Goal: Information Seeking & Learning: Check status

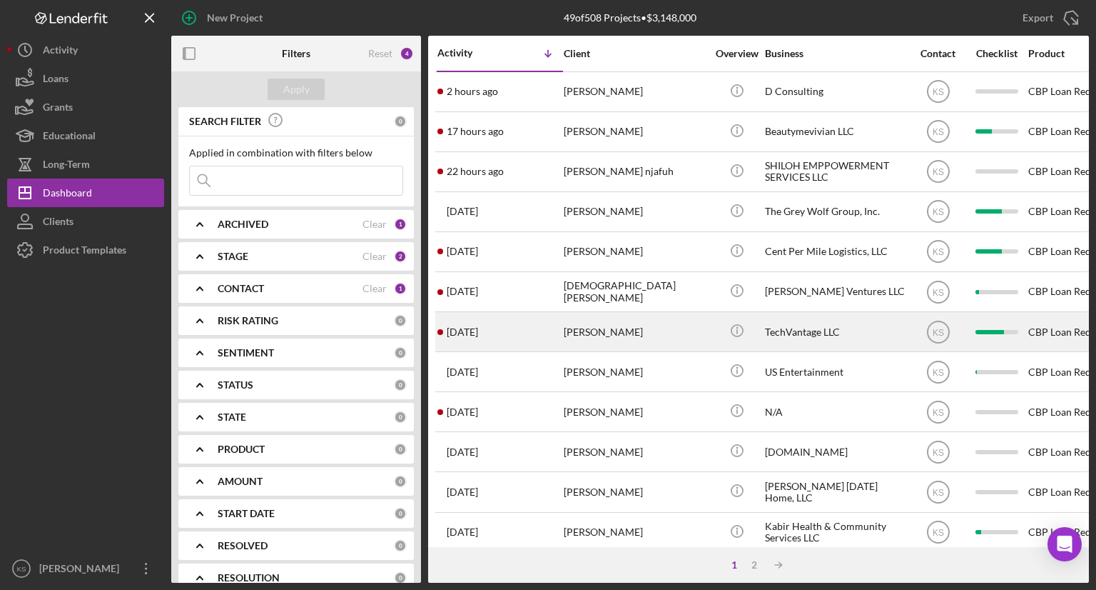
click at [590, 338] on div "[PERSON_NAME]" at bounding box center [635, 332] width 143 height 38
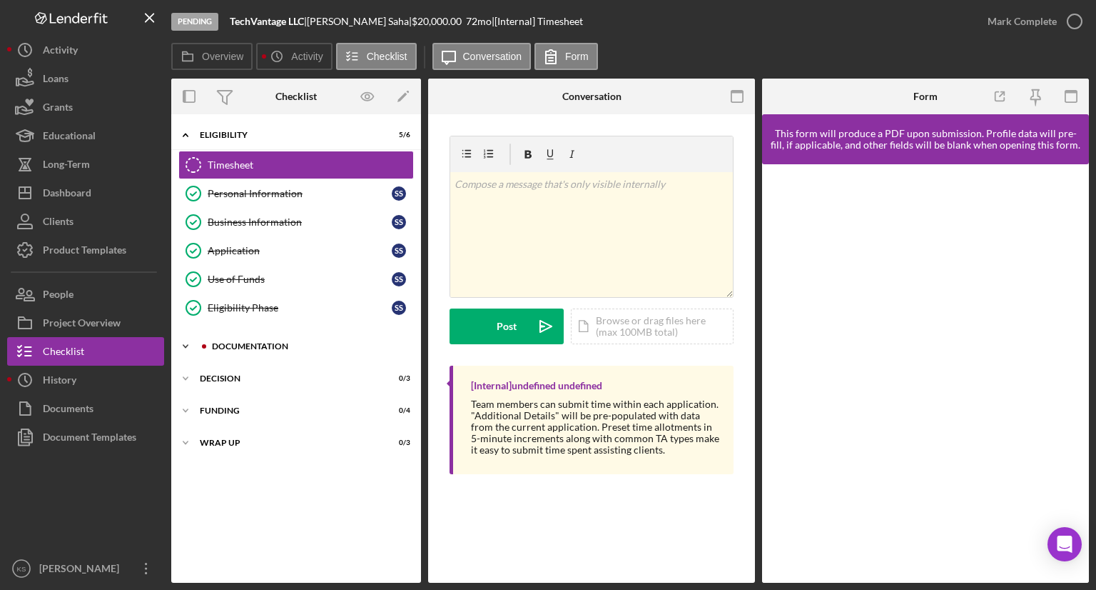
click at [244, 342] on div "Documentation" at bounding box center [307, 346] width 191 height 9
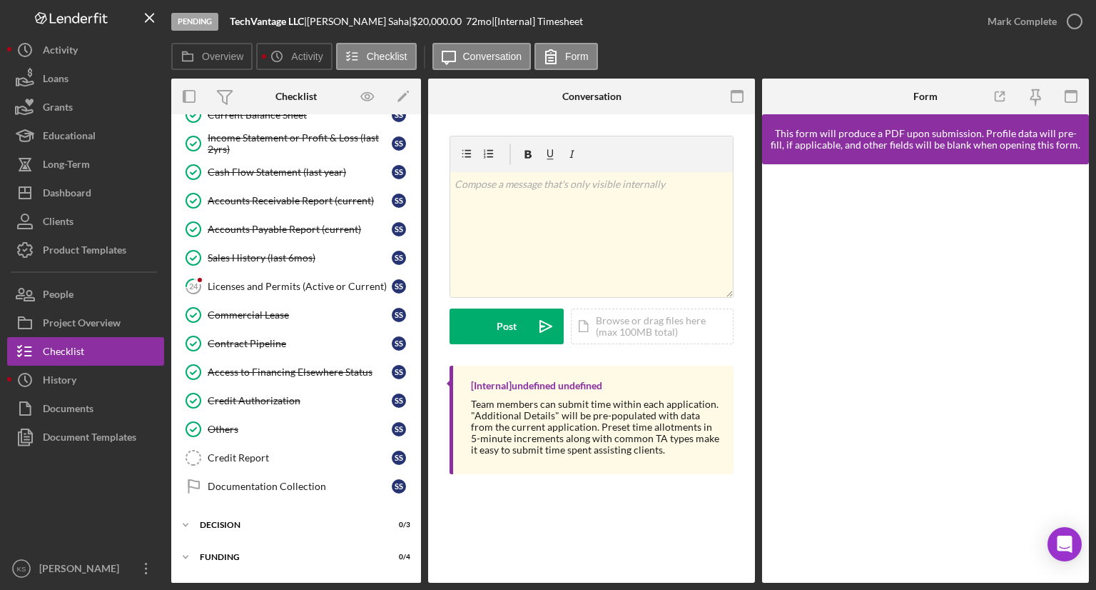
scroll to position [642, 0]
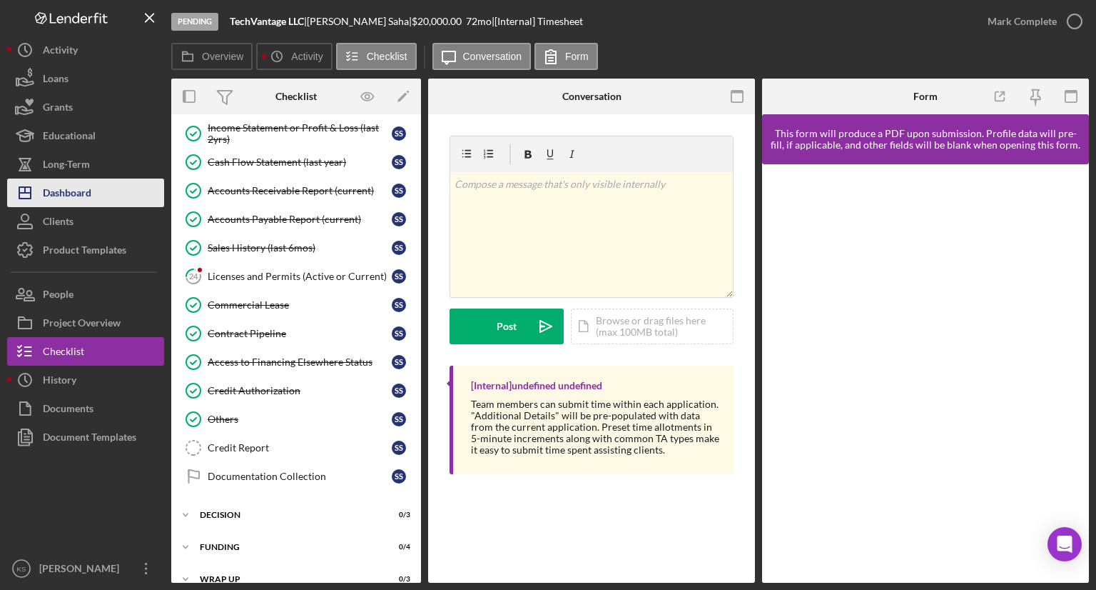
click at [78, 192] on div "Dashboard" at bounding box center [67, 194] width 49 height 32
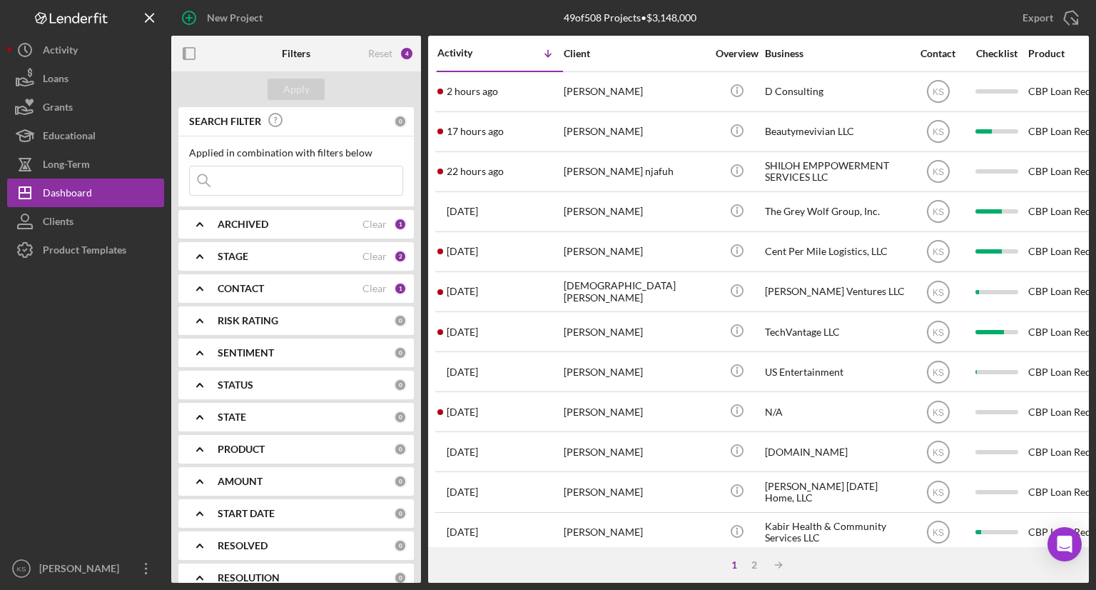
click at [245, 219] on b "ARCHIVED" at bounding box center [243, 223] width 51 height 11
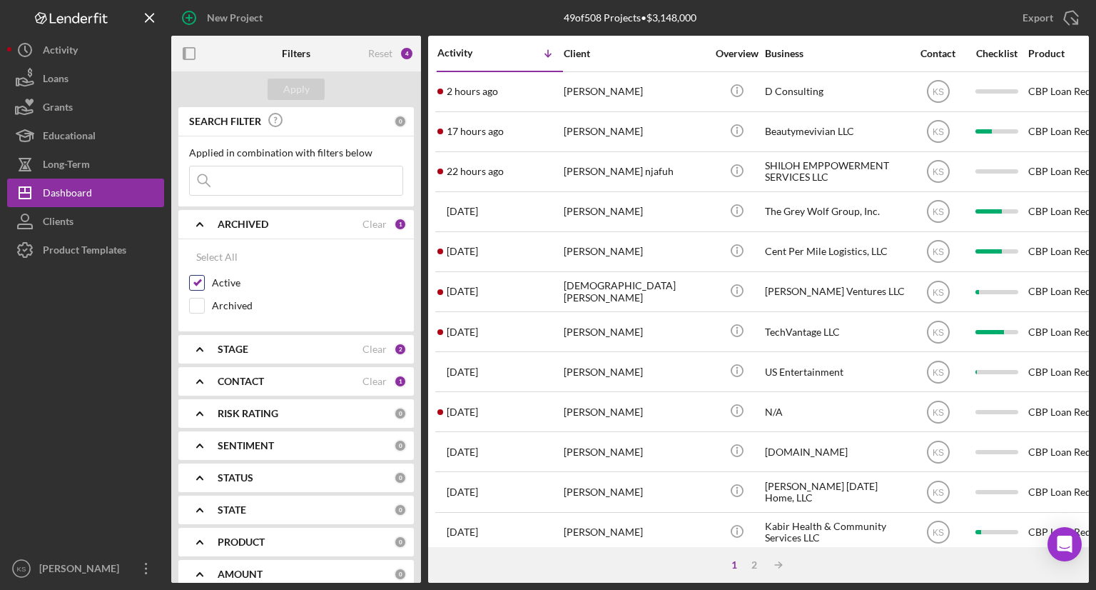
click at [197, 283] on input "Active" at bounding box center [197, 283] width 14 height 14
checkbox input "false"
click at [196, 305] on input "Archived" at bounding box center [197, 305] width 14 height 14
checkbox input "true"
click at [236, 352] on b "STAGE" at bounding box center [233, 348] width 31 height 11
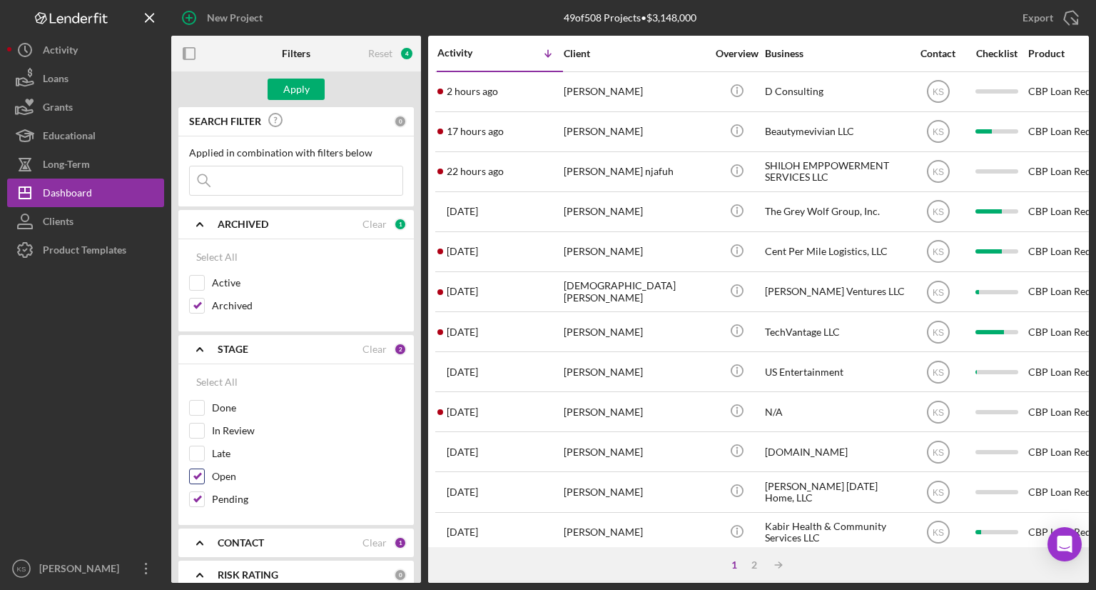
click at [196, 478] on input "Open" at bounding box center [197, 476] width 14 height 14
checkbox input "false"
click at [196, 493] on input "Pending" at bounding box center [197, 499] width 14 height 14
checkbox input "false"
click at [199, 408] on input "Done" at bounding box center [197, 407] width 14 height 14
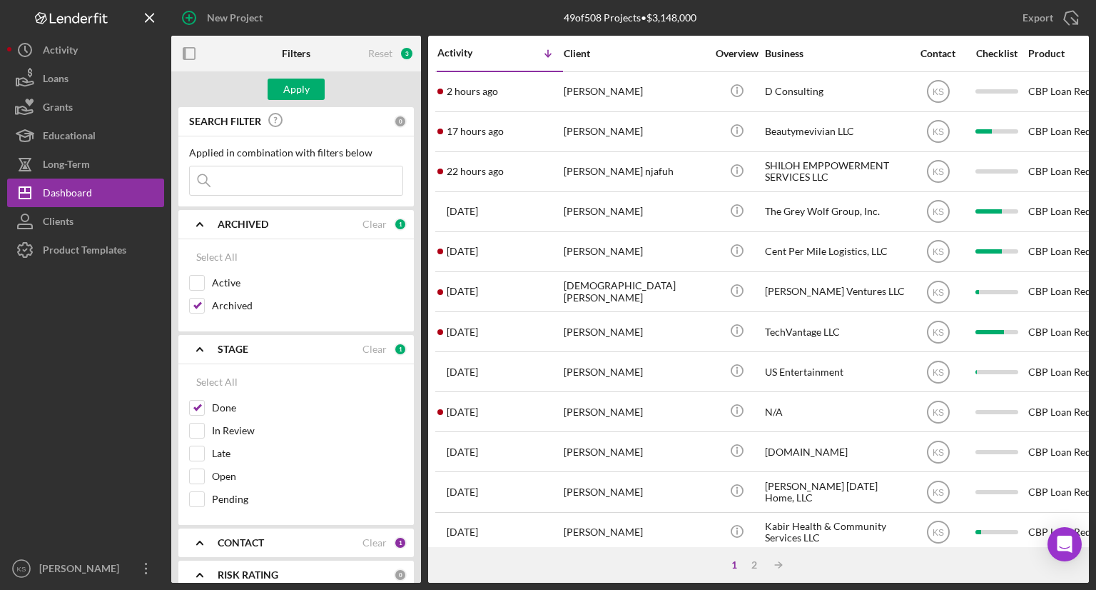
scroll to position [143, 0]
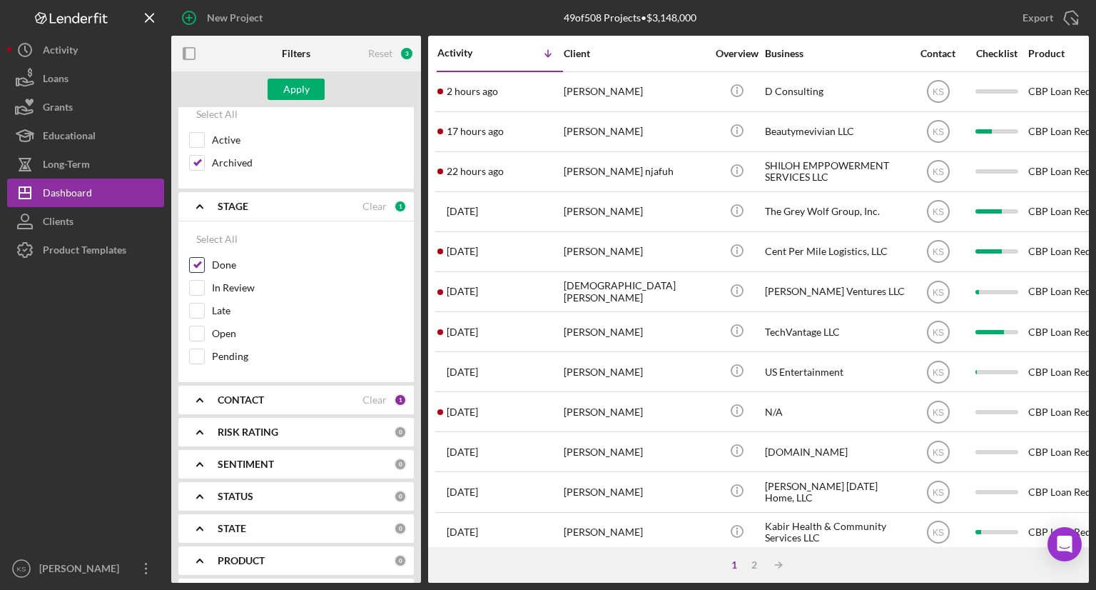
click at [198, 261] on input "Done" at bounding box center [197, 265] width 14 height 14
checkbox input "false"
click at [223, 400] on b "CONTACT" at bounding box center [241, 399] width 46 height 11
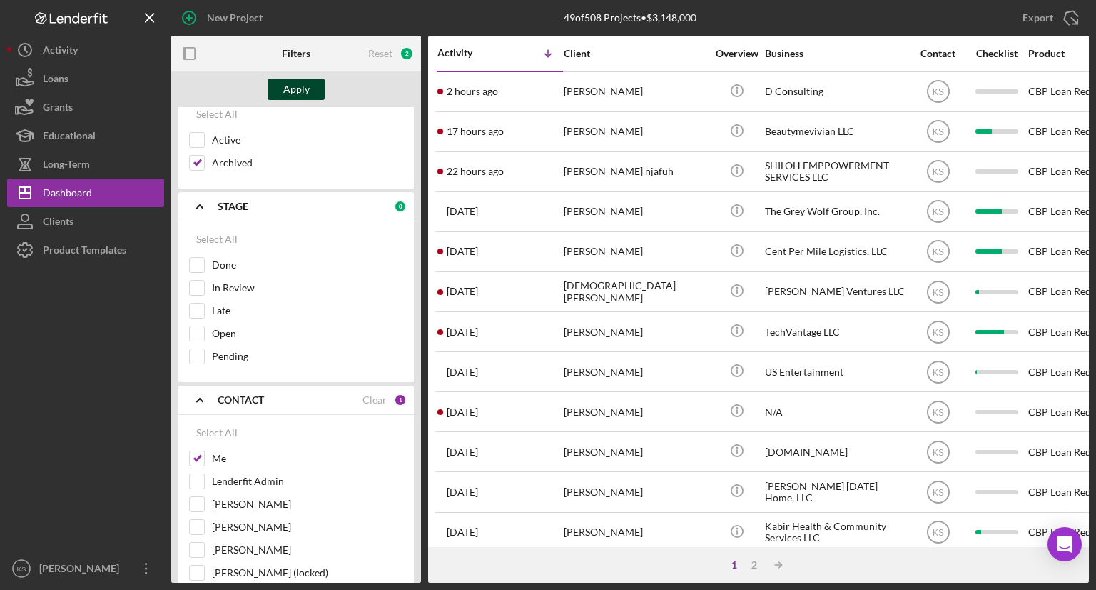
click at [285, 94] on div "Apply" at bounding box center [296, 89] width 26 height 21
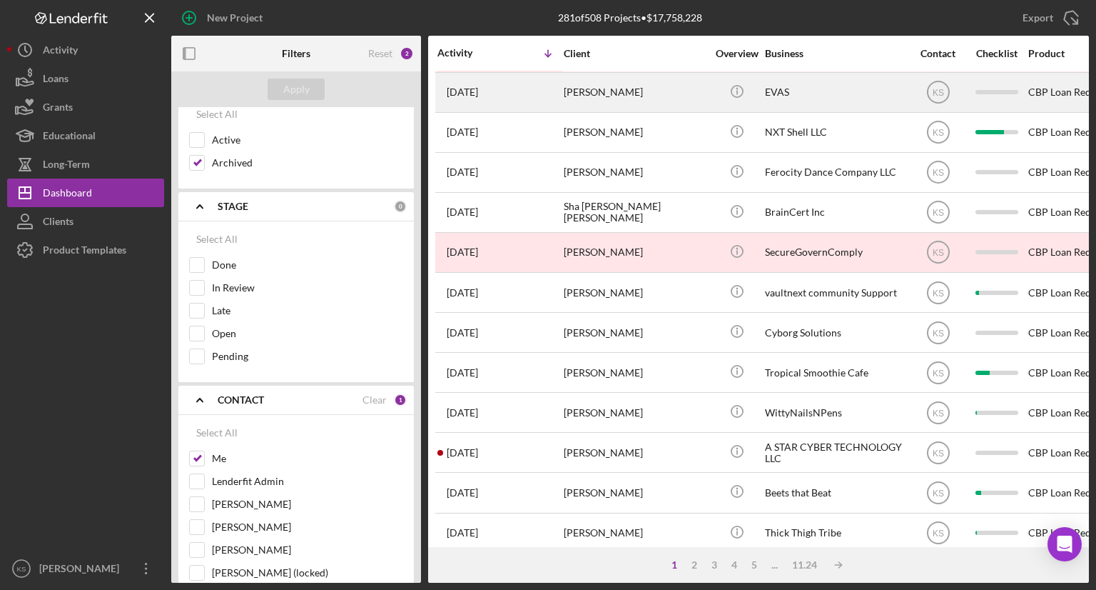
scroll to position [544, 0]
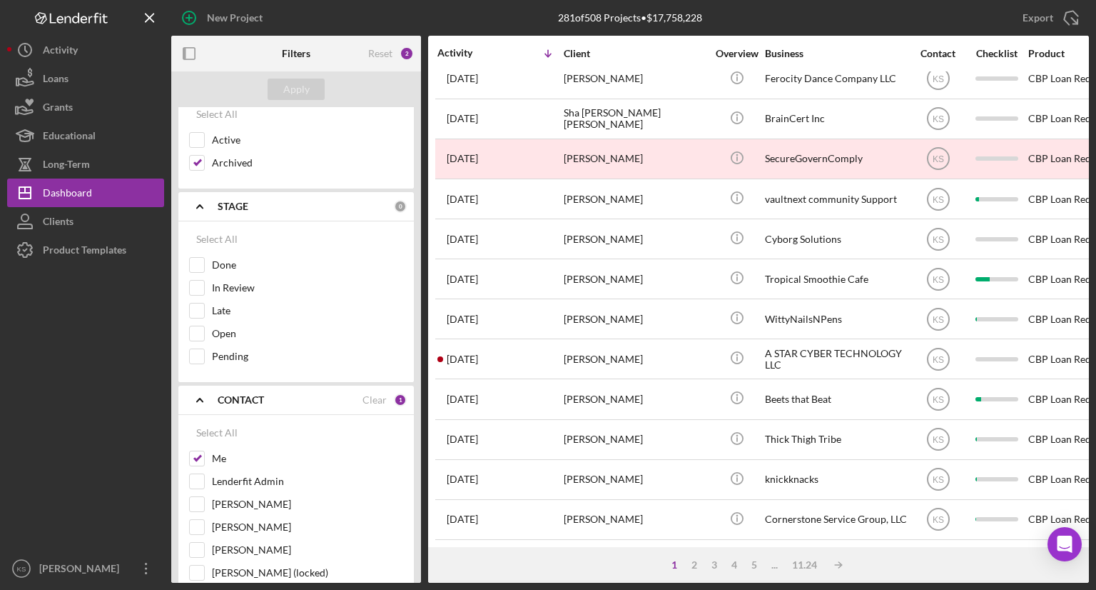
click at [290, 396] on div "CONTACT" at bounding box center [290, 399] width 145 height 11
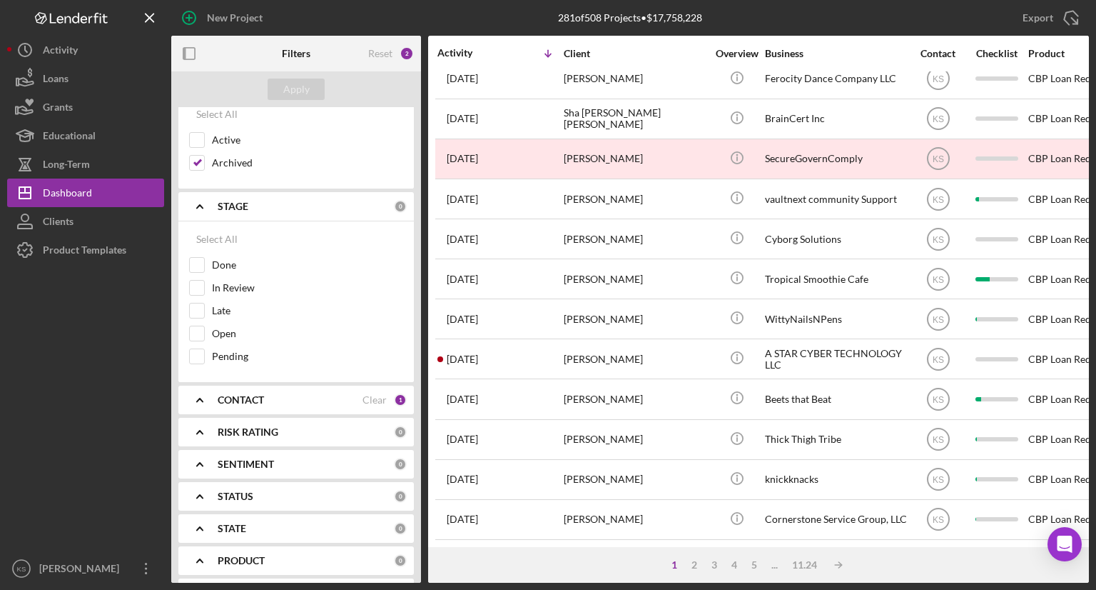
click at [306, 206] on div "STAGE" at bounding box center [306, 206] width 176 height 11
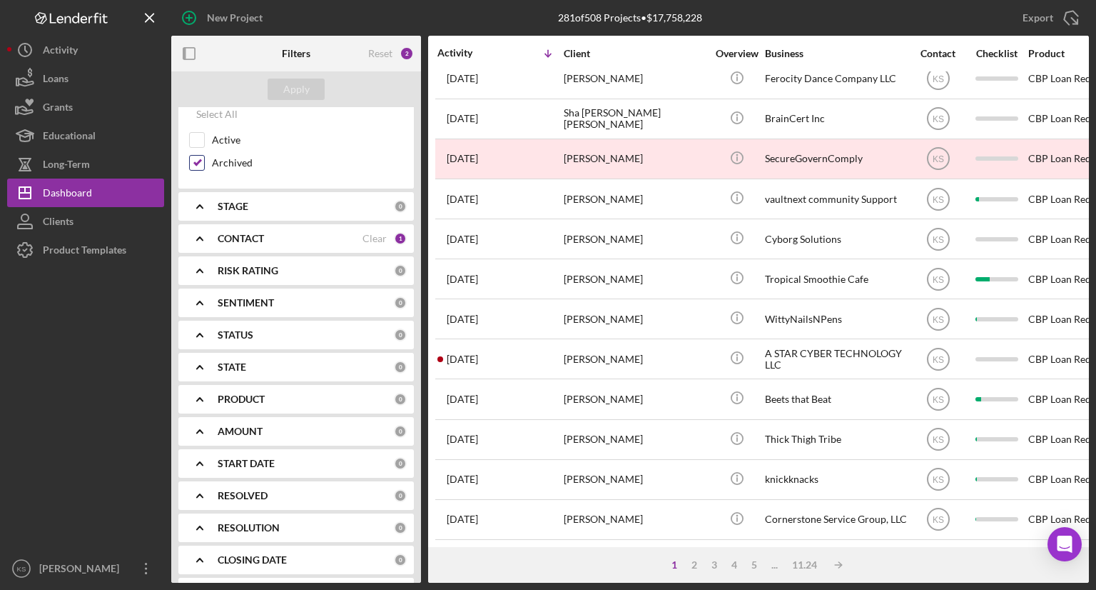
scroll to position [0, 0]
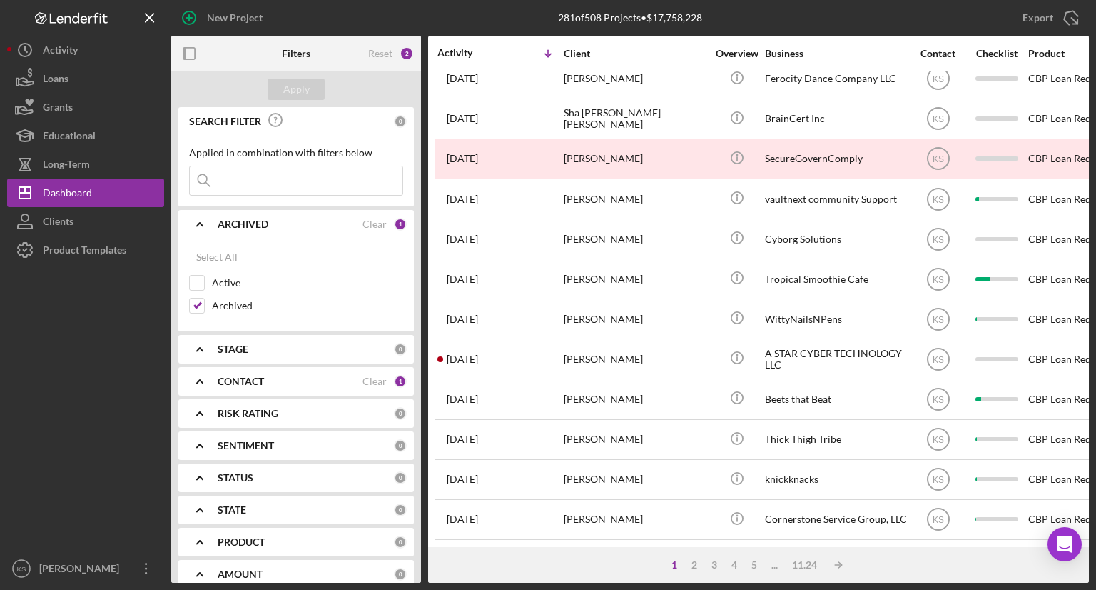
click at [286, 174] on input at bounding box center [296, 180] width 213 height 29
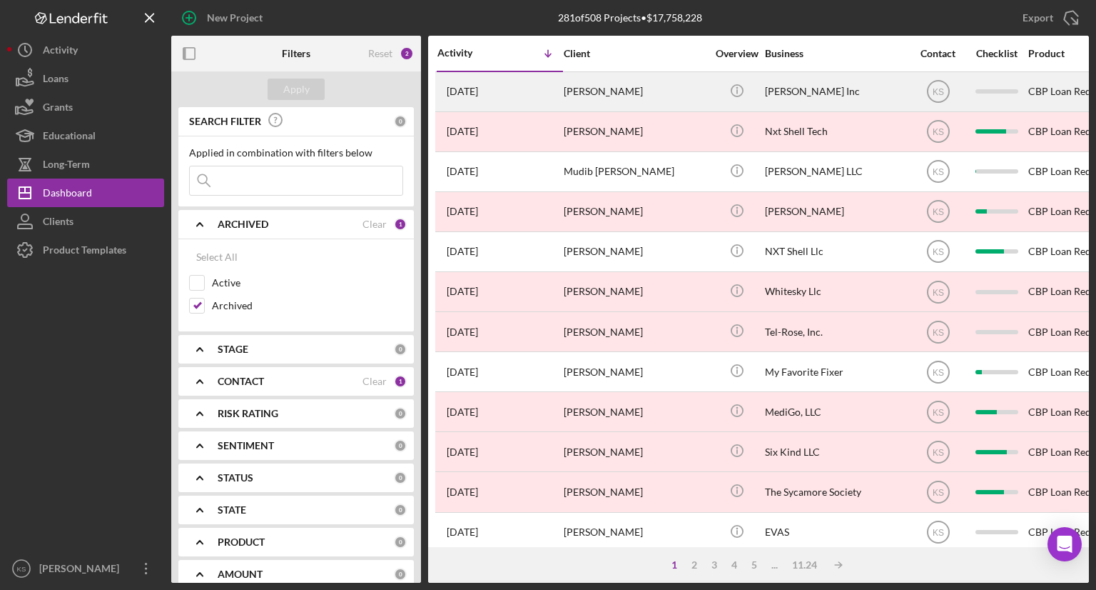
click at [614, 92] on div "[PERSON_NAME]" at bounding box center [635, 92] width 143 height 38
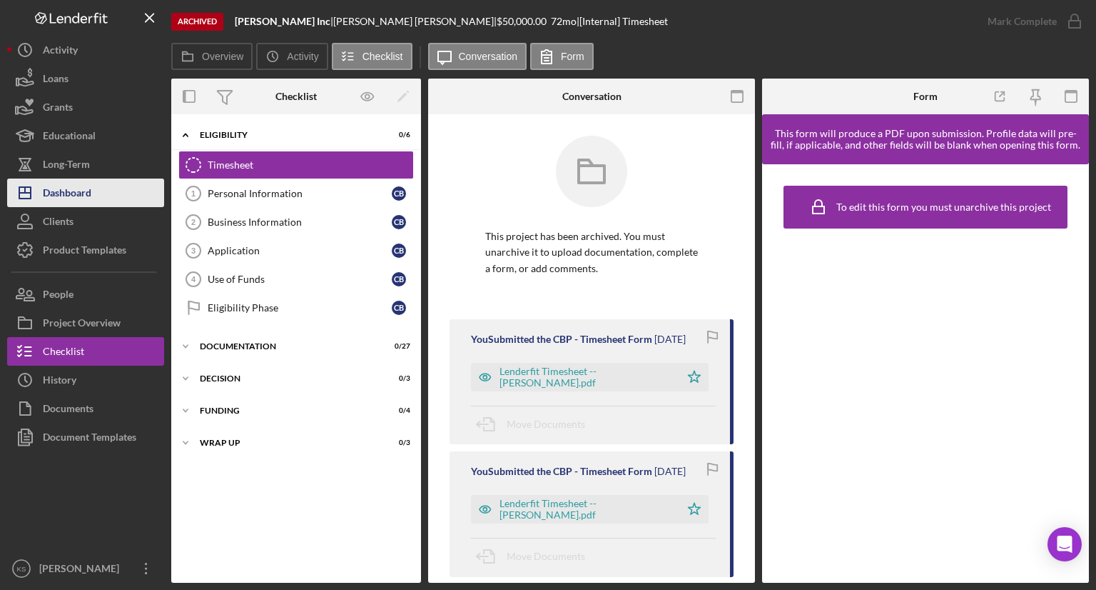
click at [89, 198] on div "Dashboard" at bounding box center [67, 194] width 49 height 32
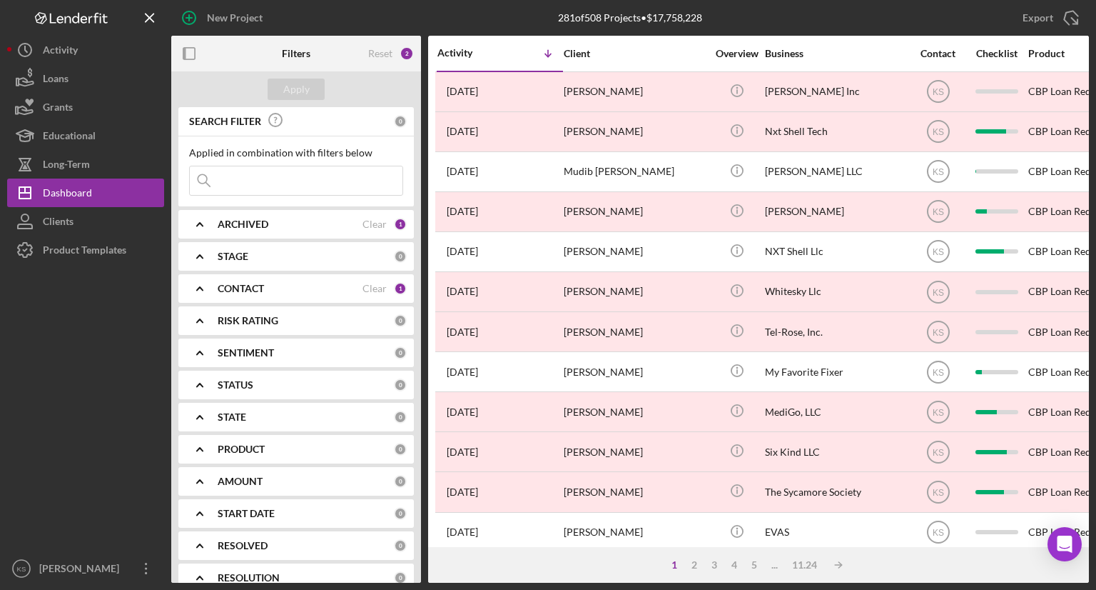
click at [469, 54] on div "Activity" at bounding box center [469, 52] width 63 height 11
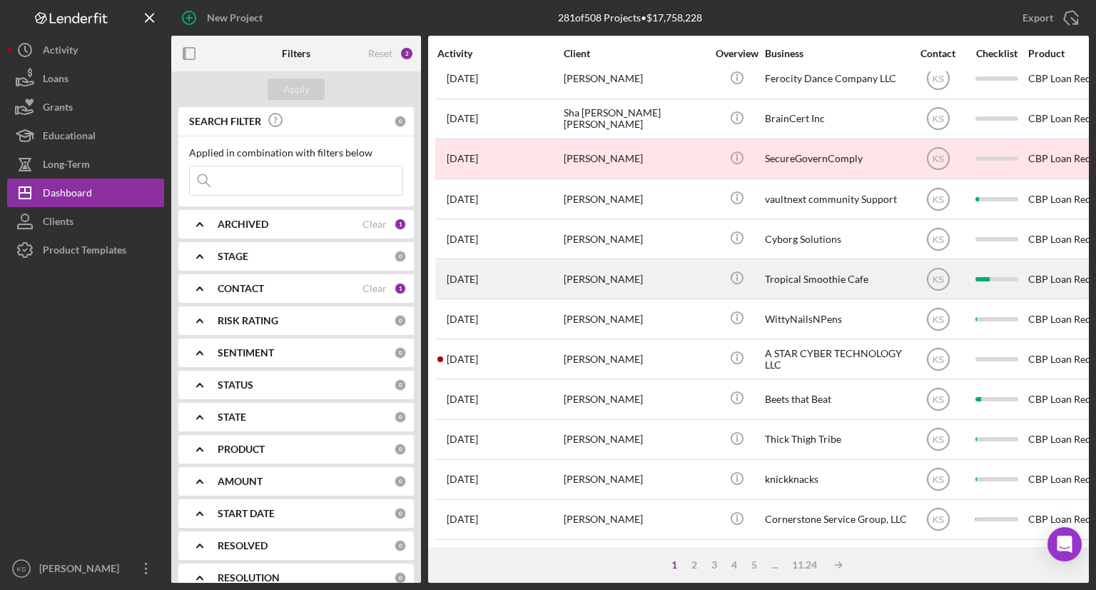
scroll to position [544, 0]
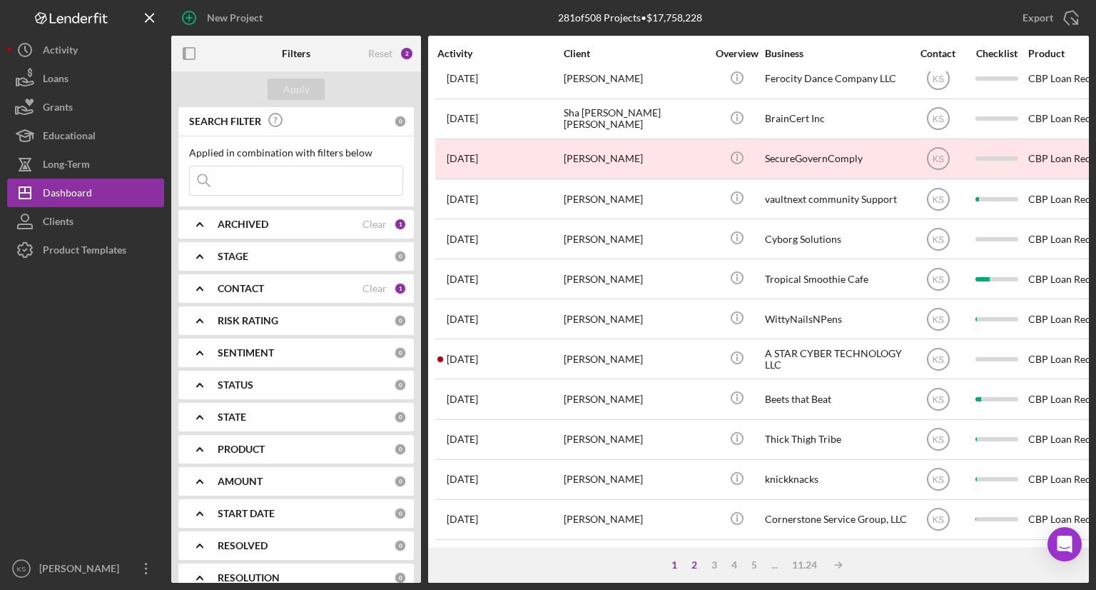
click at [692, 563] on div "2" at bounding box center [695, 564] width 20 height 11
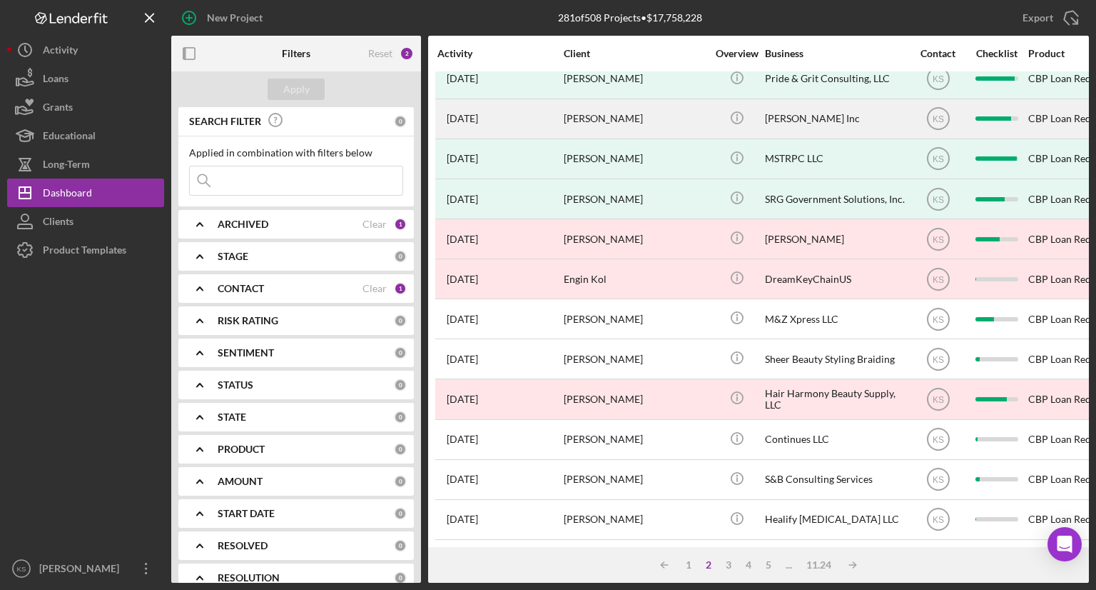
click at [651, 110] on div "[PERSON_NAME]" at bounding box center [635, 119] width 143 height 38
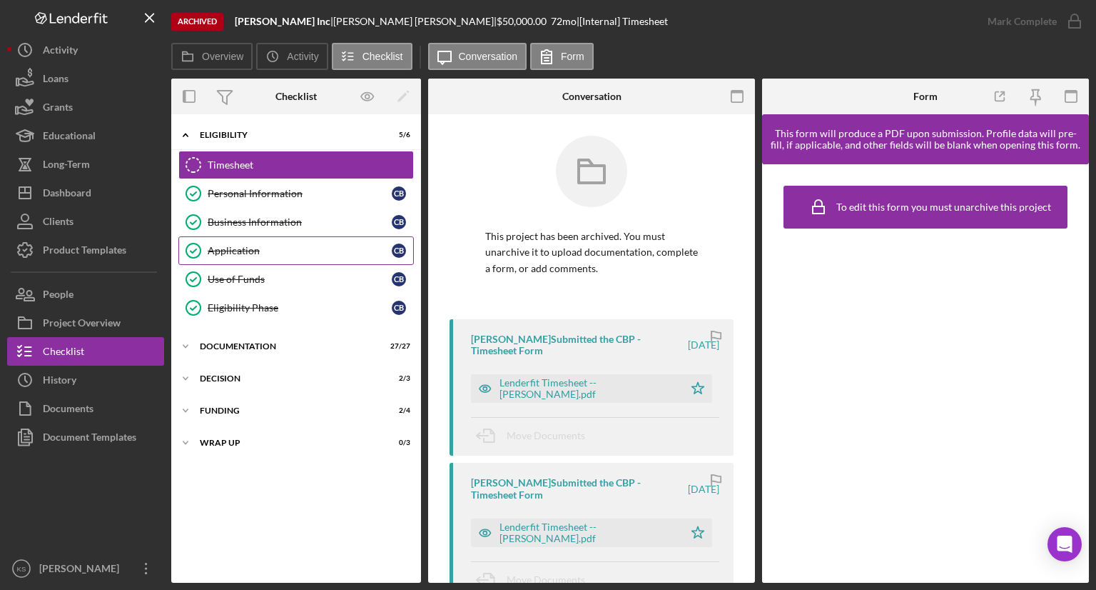
click at [261, 252] on div "Application" at bounding box center [300, 250] width 184 height 11
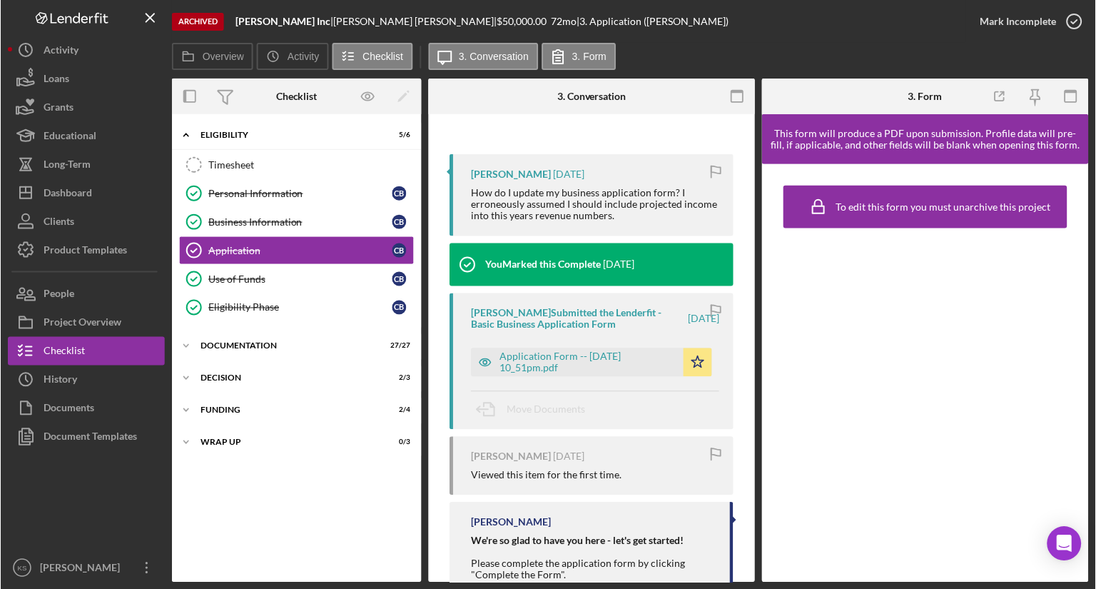
scroll to position [214, 0]
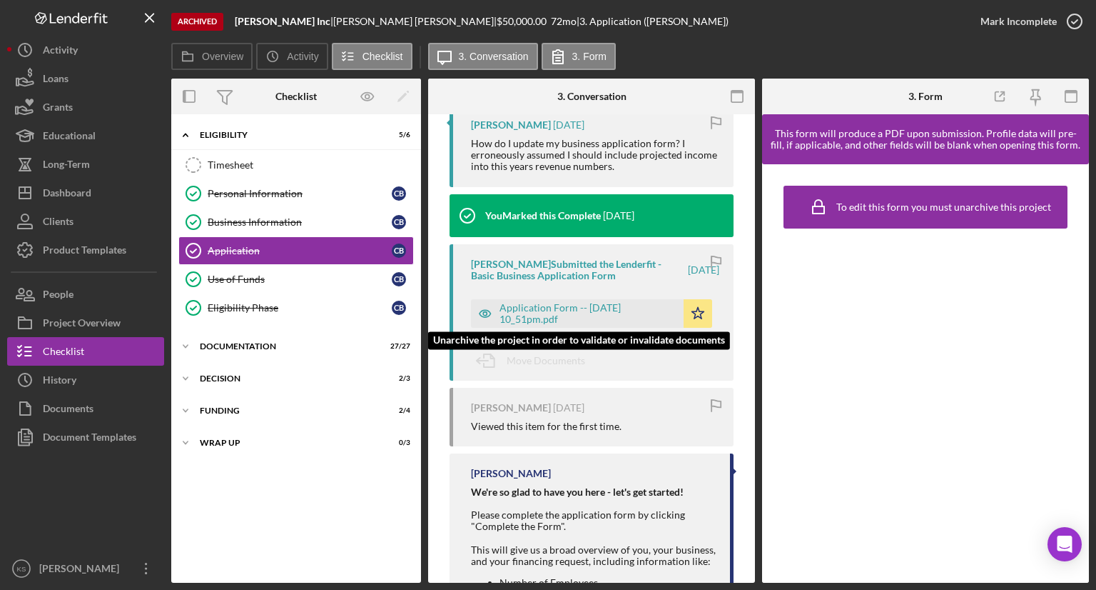
click at [575, 312] on div "Application Form -- [DATE] 10_51pm.pdf" at bounding box center [588, 313] width 177 height 23
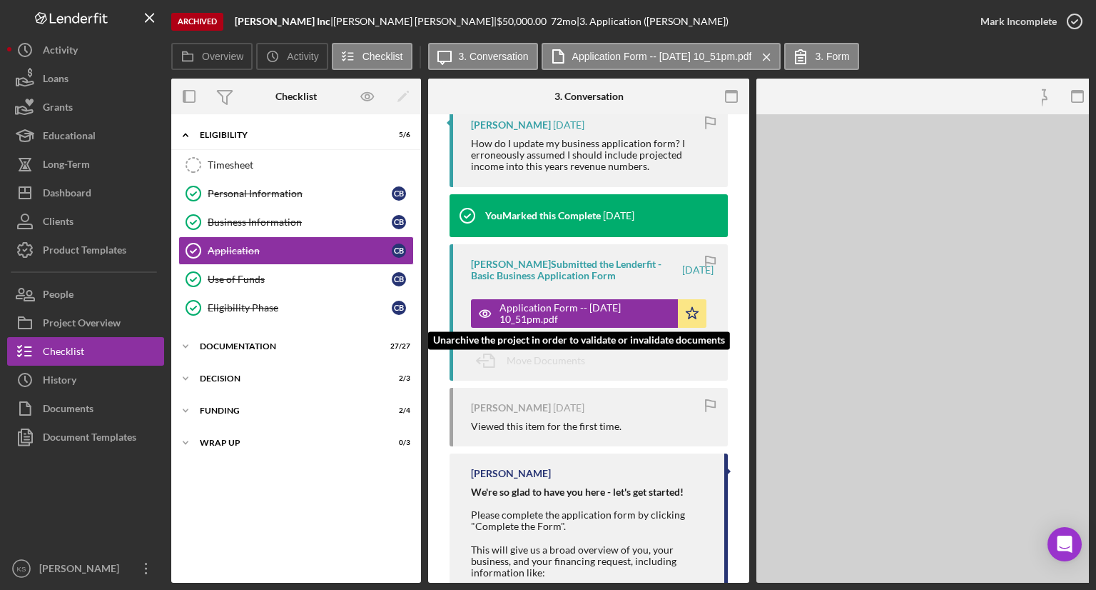
click at [575, 312] on div "Application Form -- [DATE] 10_51pm.pdf" at bounding box center [585, 313] width 171 height 23
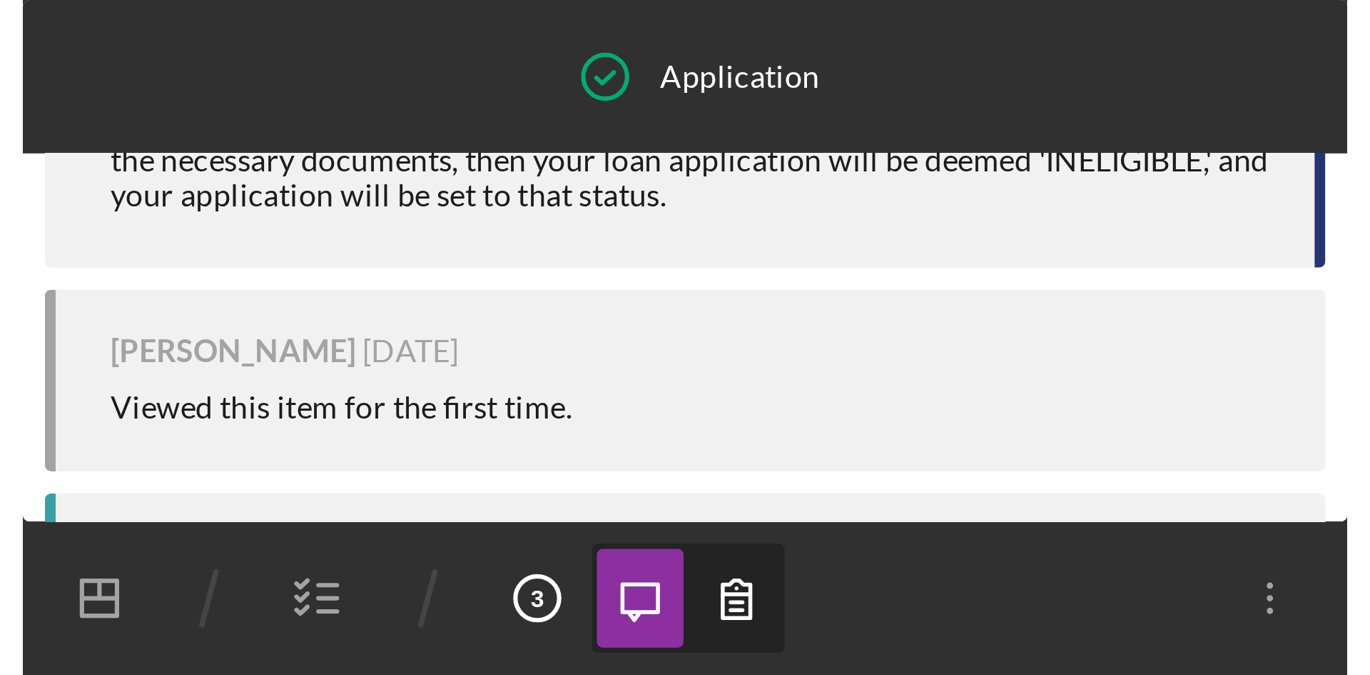
scroll to position [0, 0]
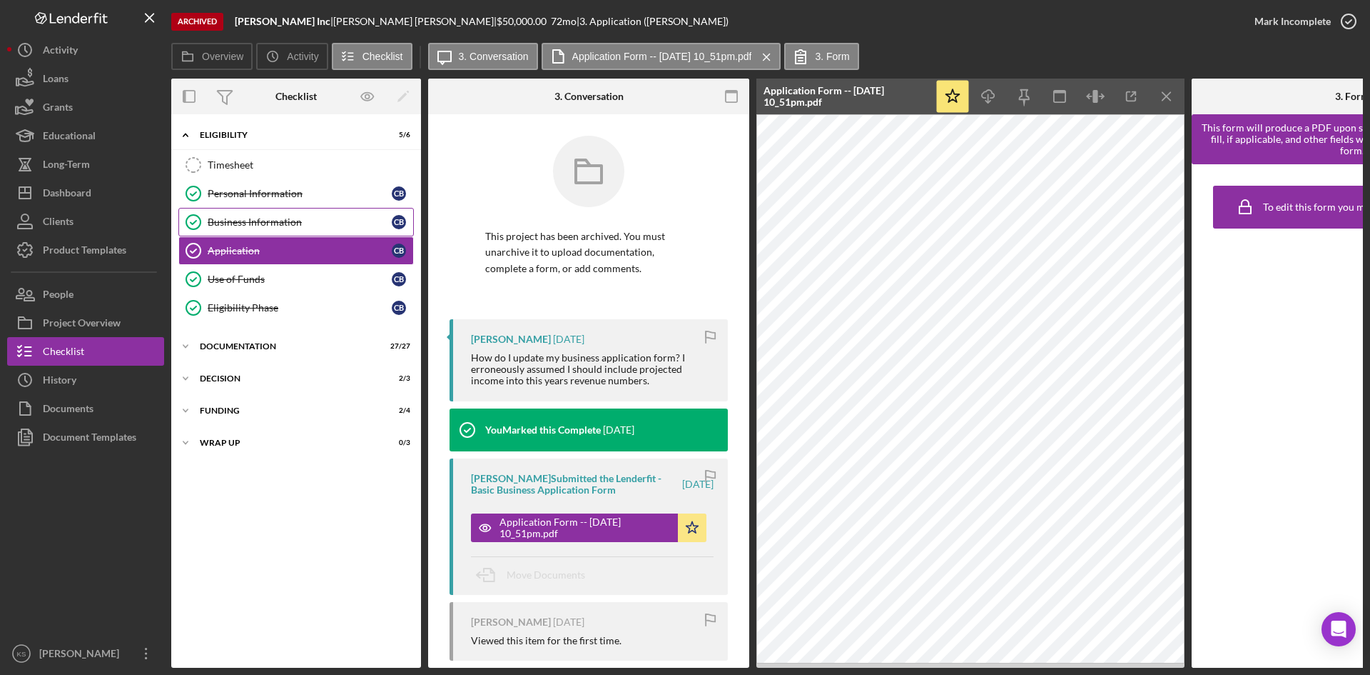
click at [254, 220] on div "Business Information" at bounding box center [300, 221] width 184 height 11
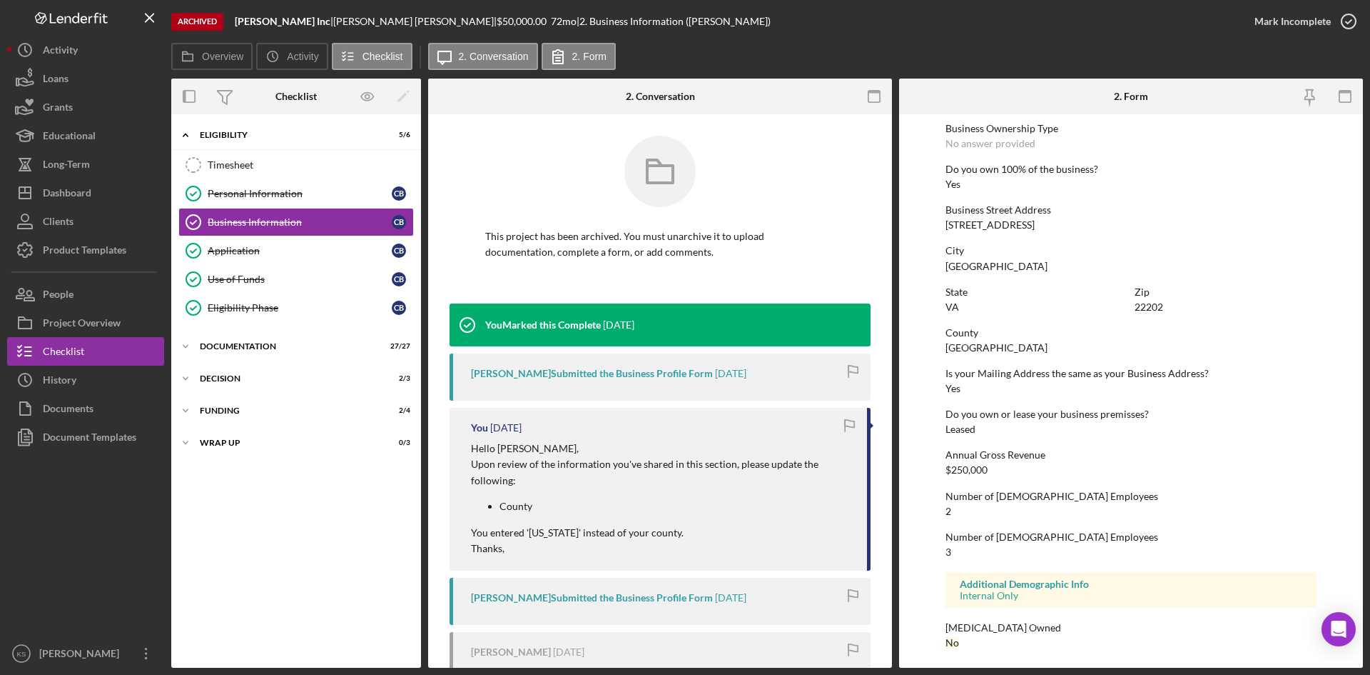
scroll to position [523, 0]
click at [77, 191] on div "Dashboard" at bounding box center [67, 194] width 49 height 32
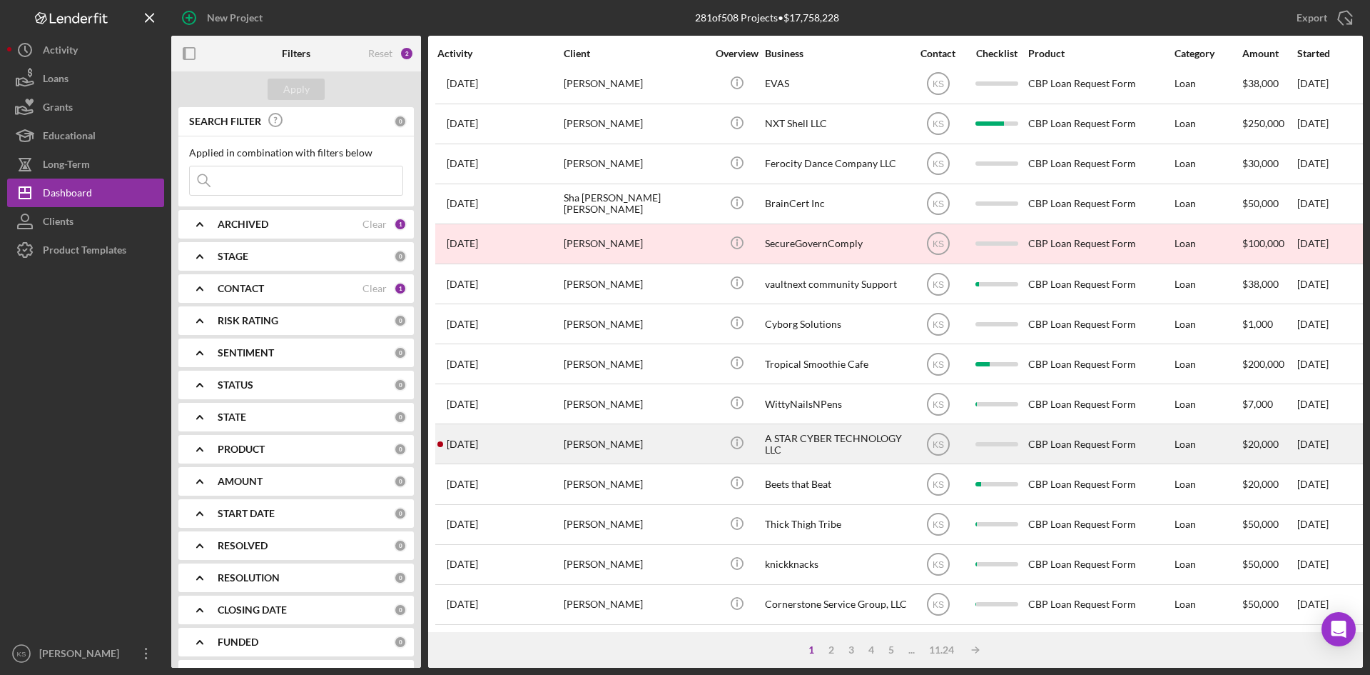
scroll to position [459, 0]
click at [594, 439] on div "[PERSON_NAME]" at bounding box center [635, 444] width 143 height 38
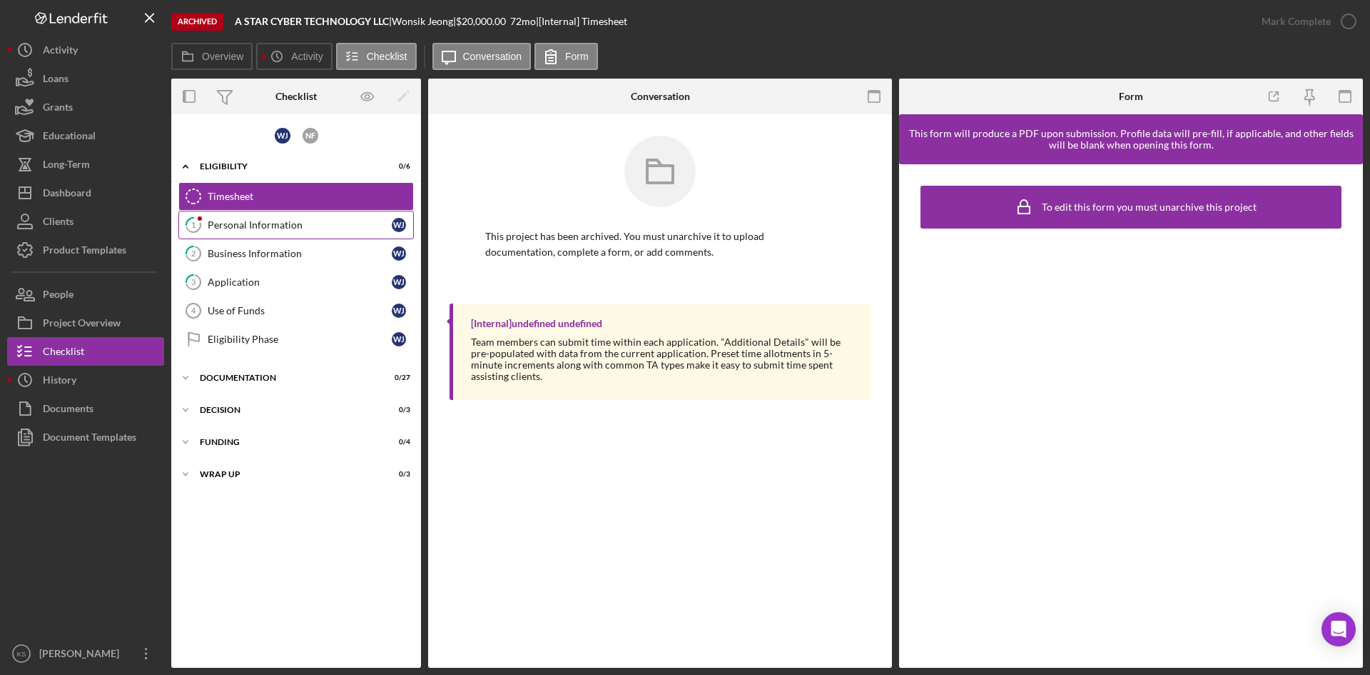
click at [237, 223] on div "Personal Information" at bounding box center [300, 224] width 184 height 11
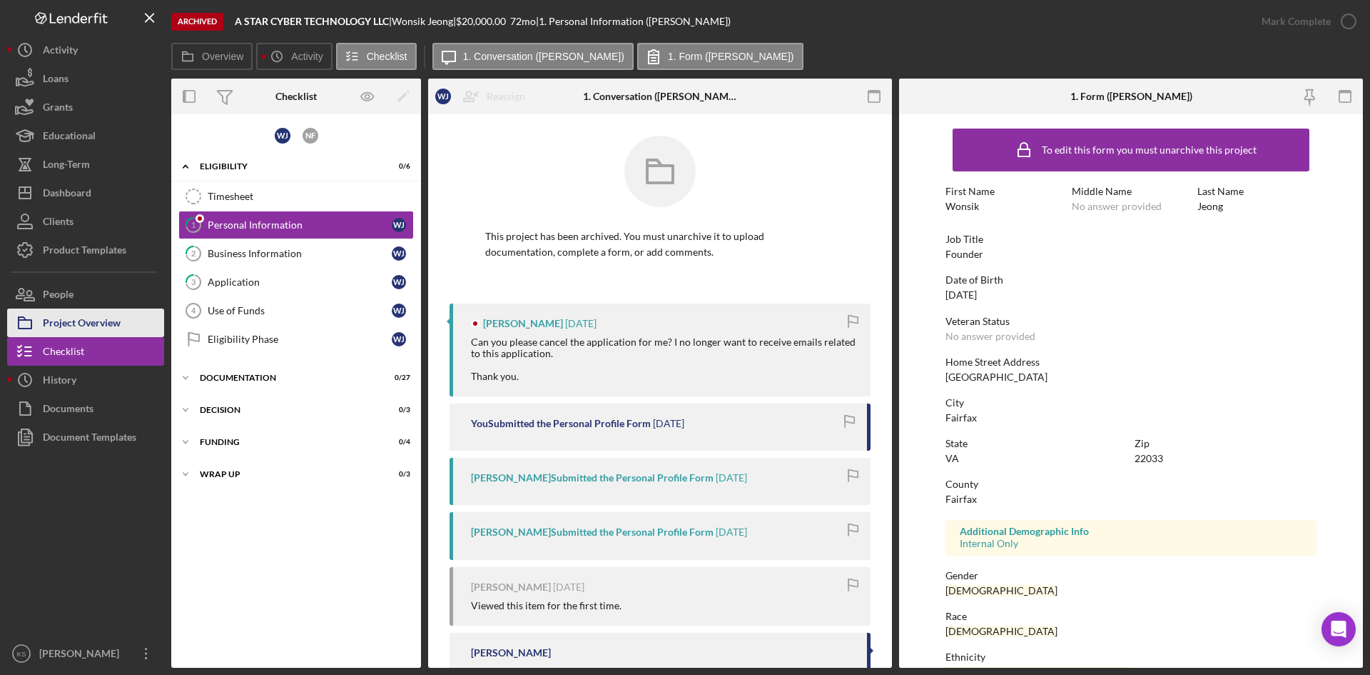
click at [60, 326] on div "Project Overview" at bounding box center [82, 324] width 78 height 32
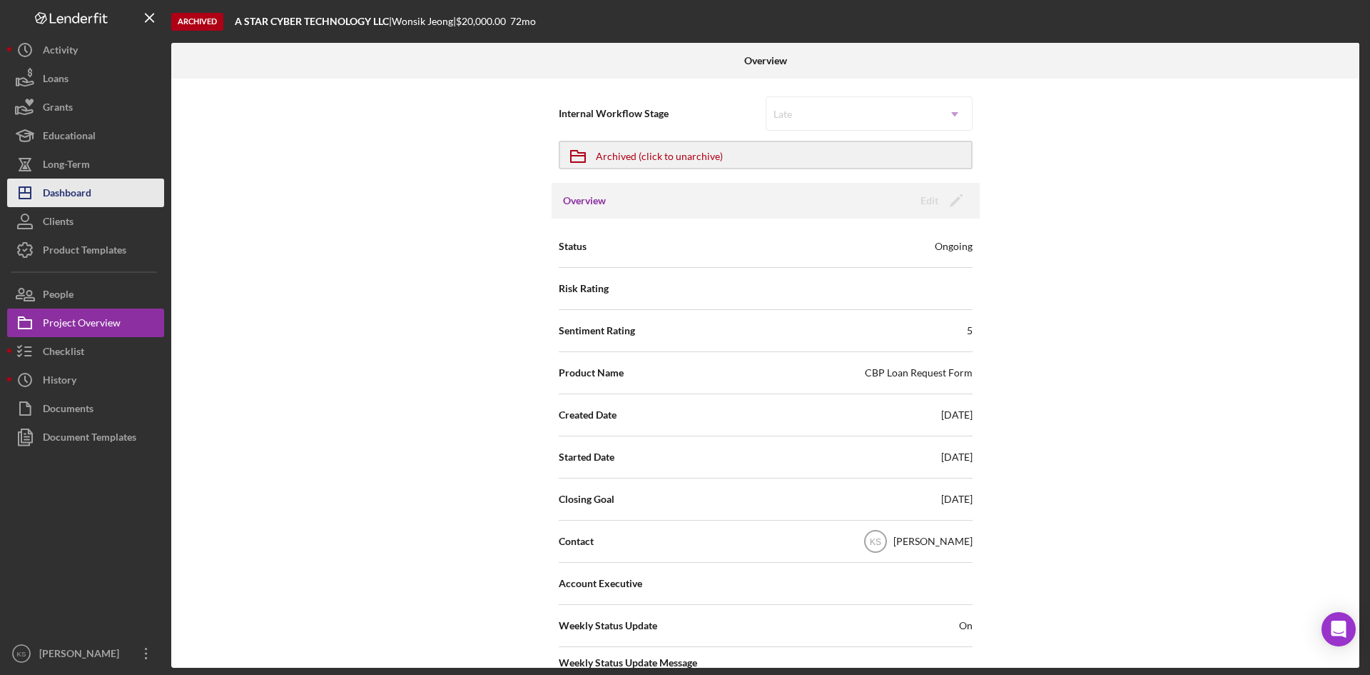
click at [75, 185] on div "Dashboard" at bounding box center [67, 194] width 49 height 32
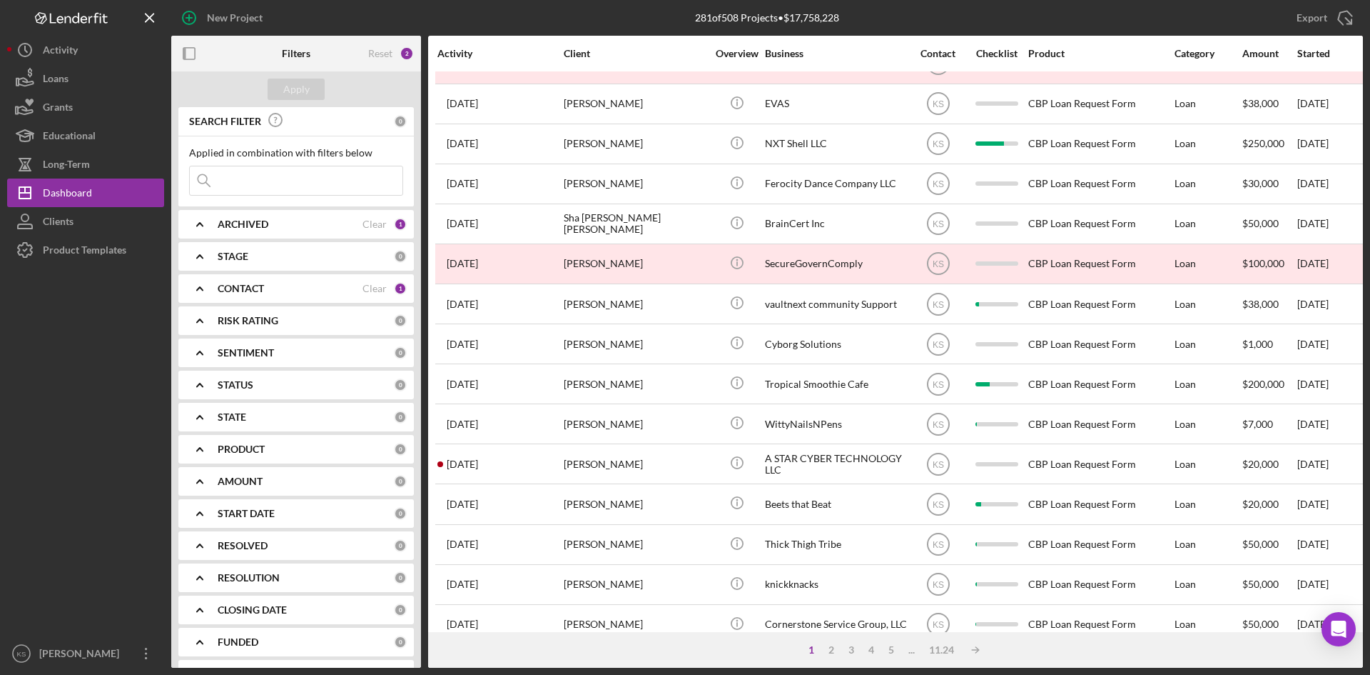
scroll to position [459, 0]
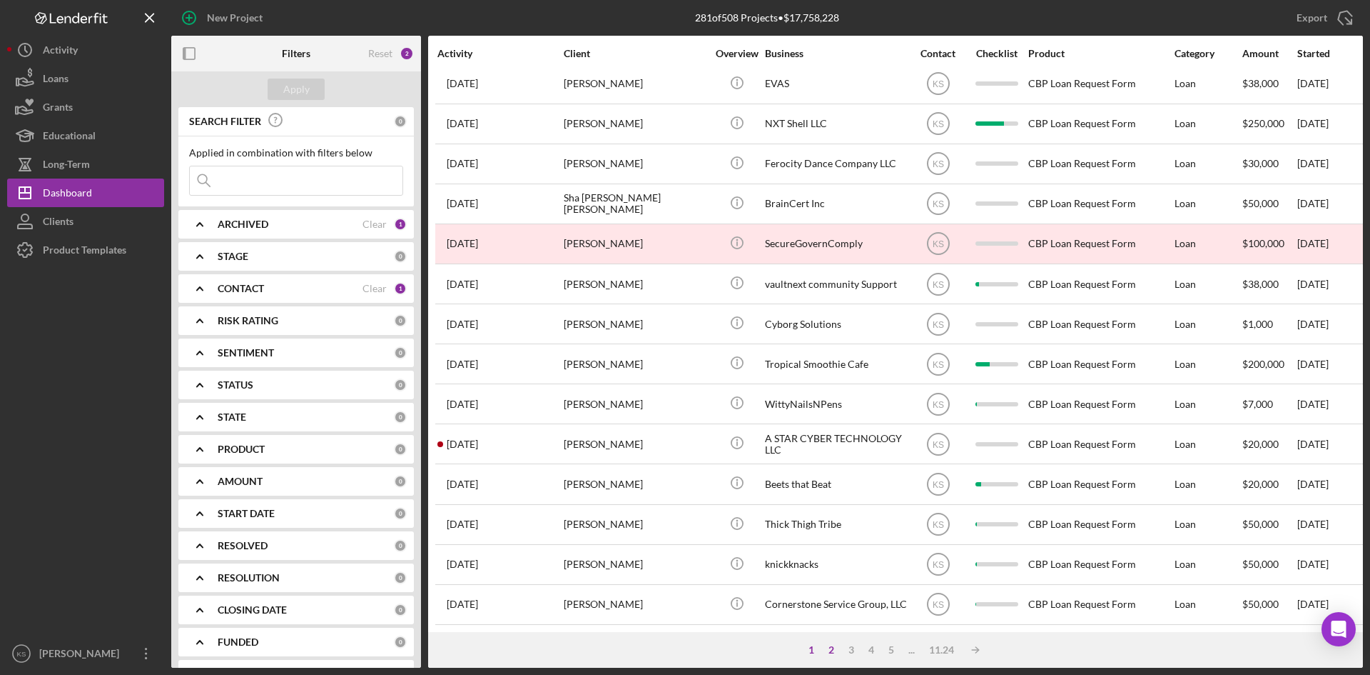
click at [834, 589] on div "2" at bounding box center [832, 649] width 20 height 11
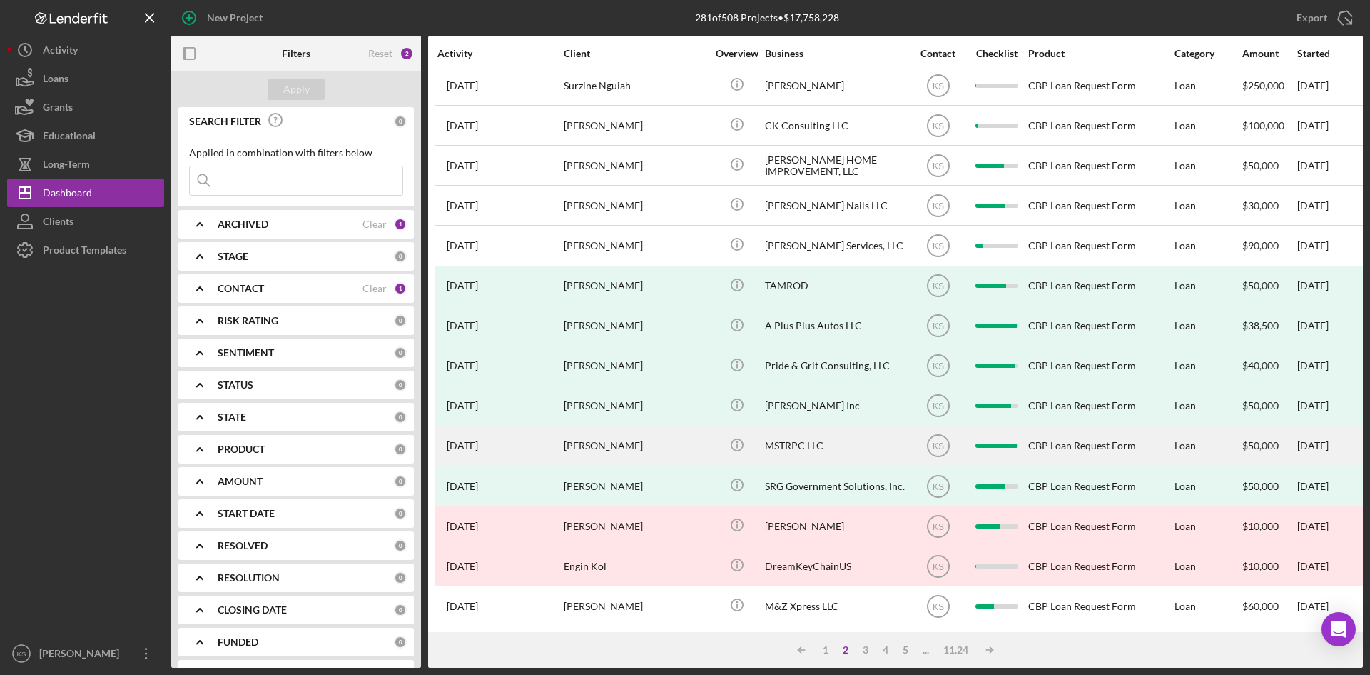
scroll to position [245, 0]
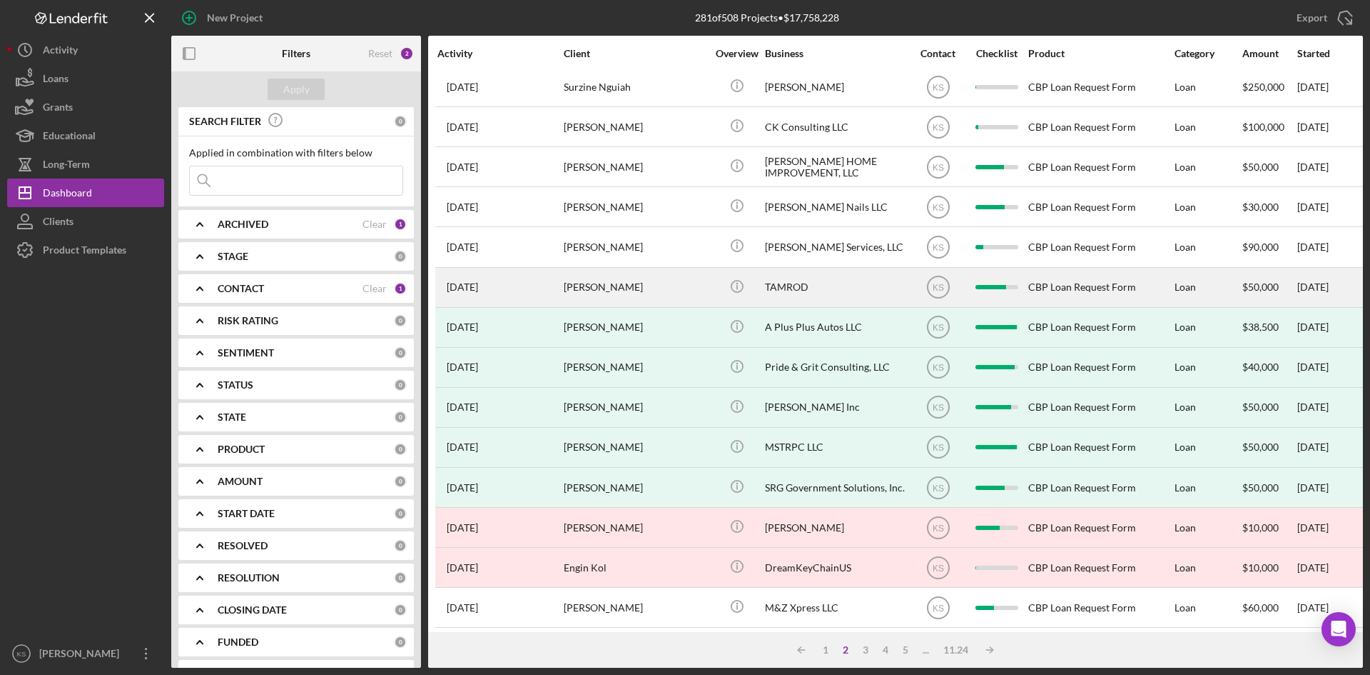
click at [629, 288] on div "[PERSON_NAME]" at bounding box center [635, 287] width 143 height 38
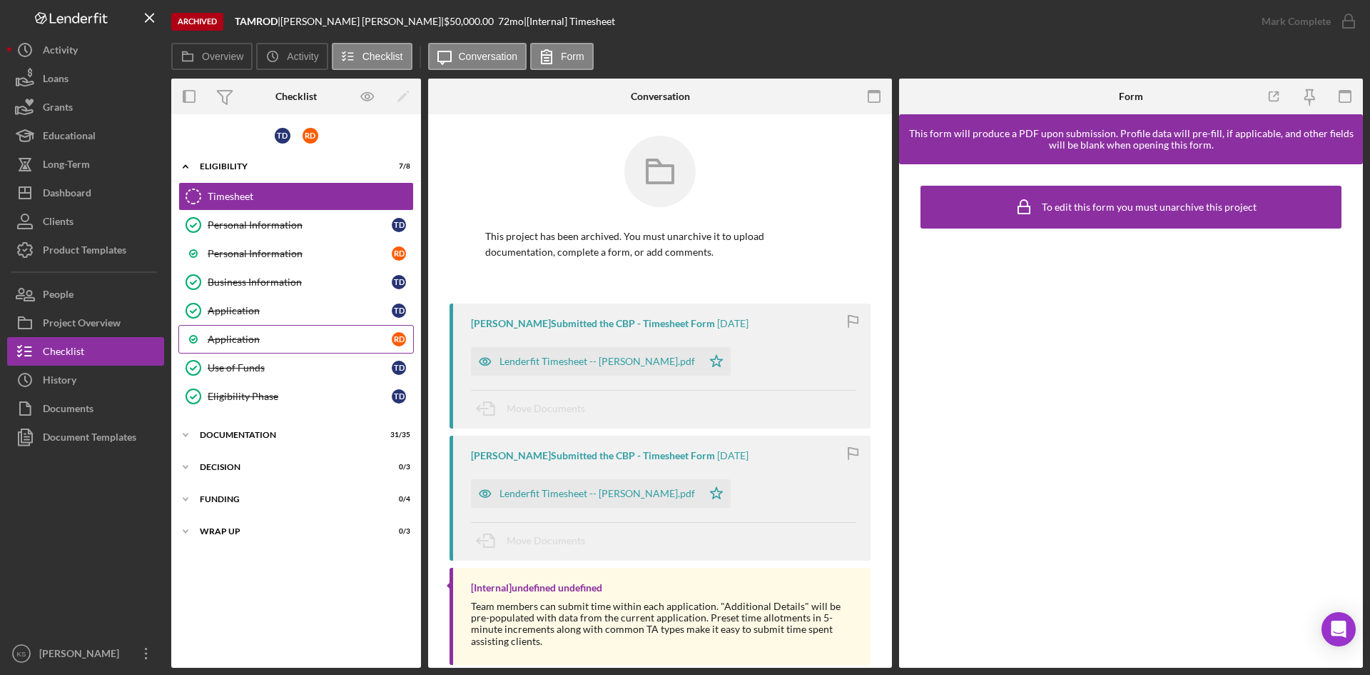
click at [235, 338] on div "Application" at bounding box center [300, 338] width 184 height 11
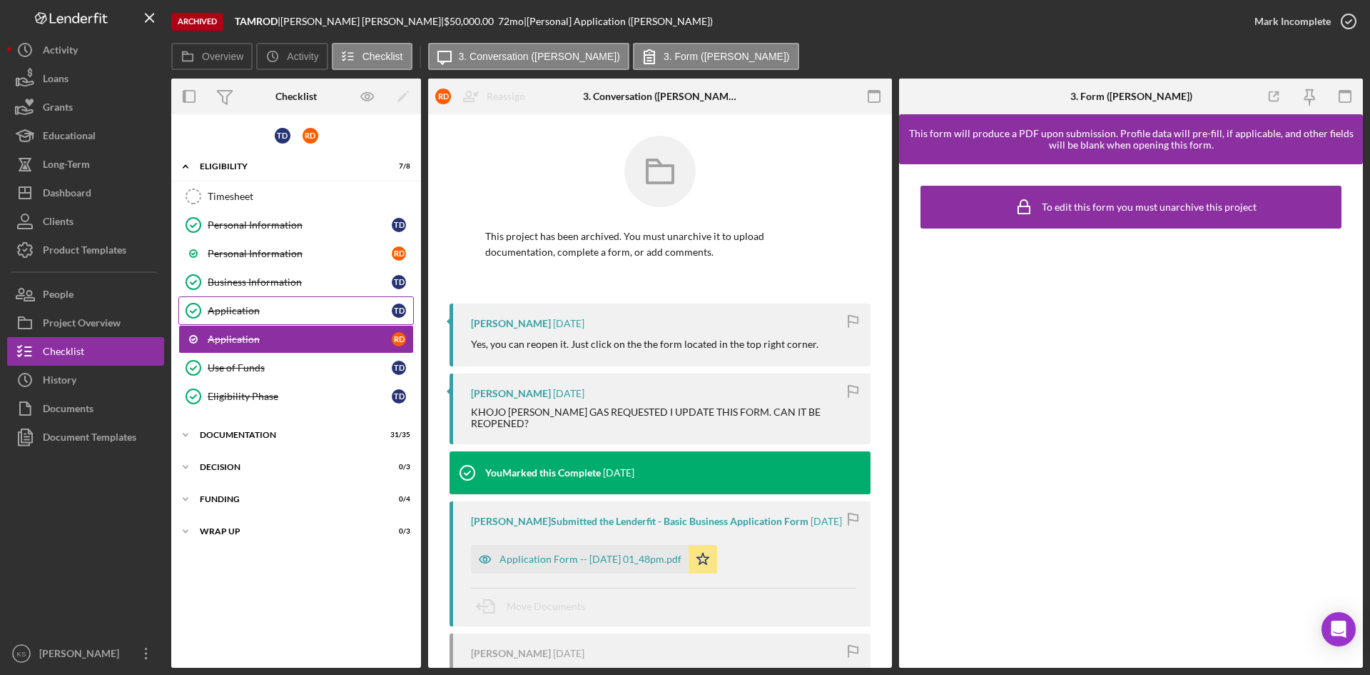
click at [253, 312] on div "Application" at bounding box center [300, 310] width 184 height 11
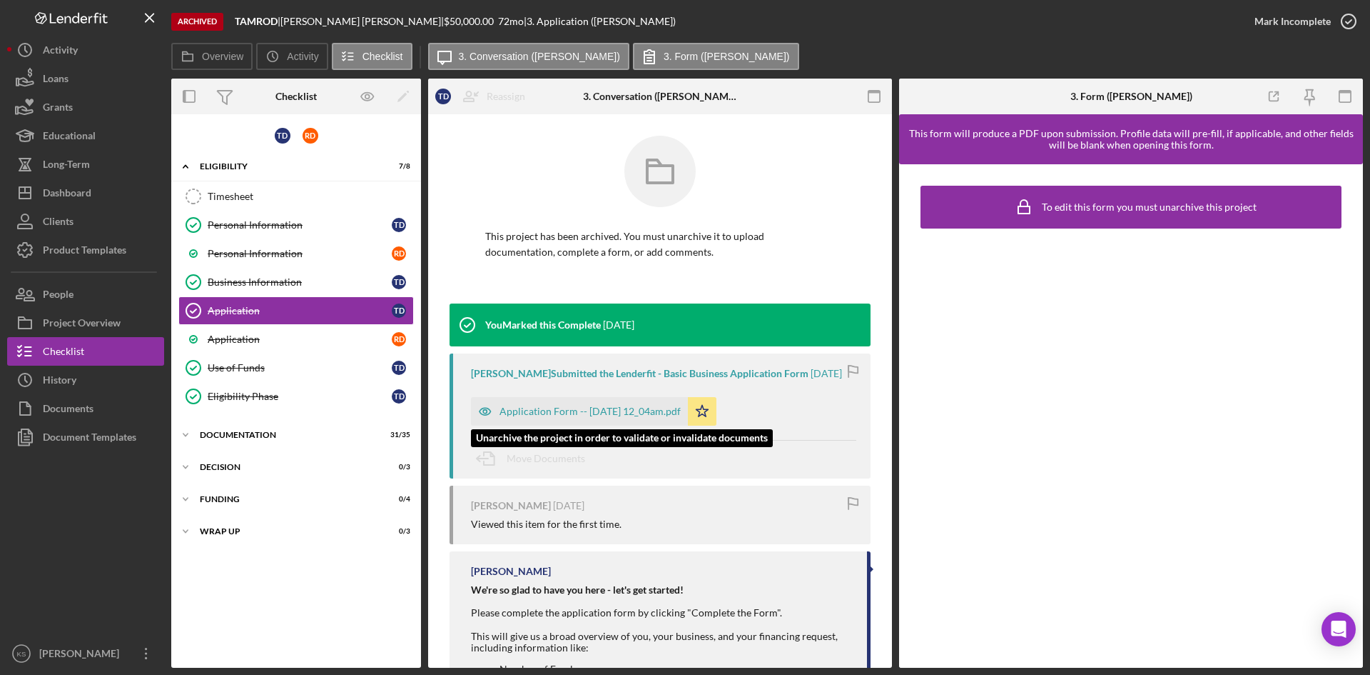
click at [642, 423] on div "Application Form -- [DATE] 12_04am.pdf" at bounding box center [579, 411] width 217 height 29
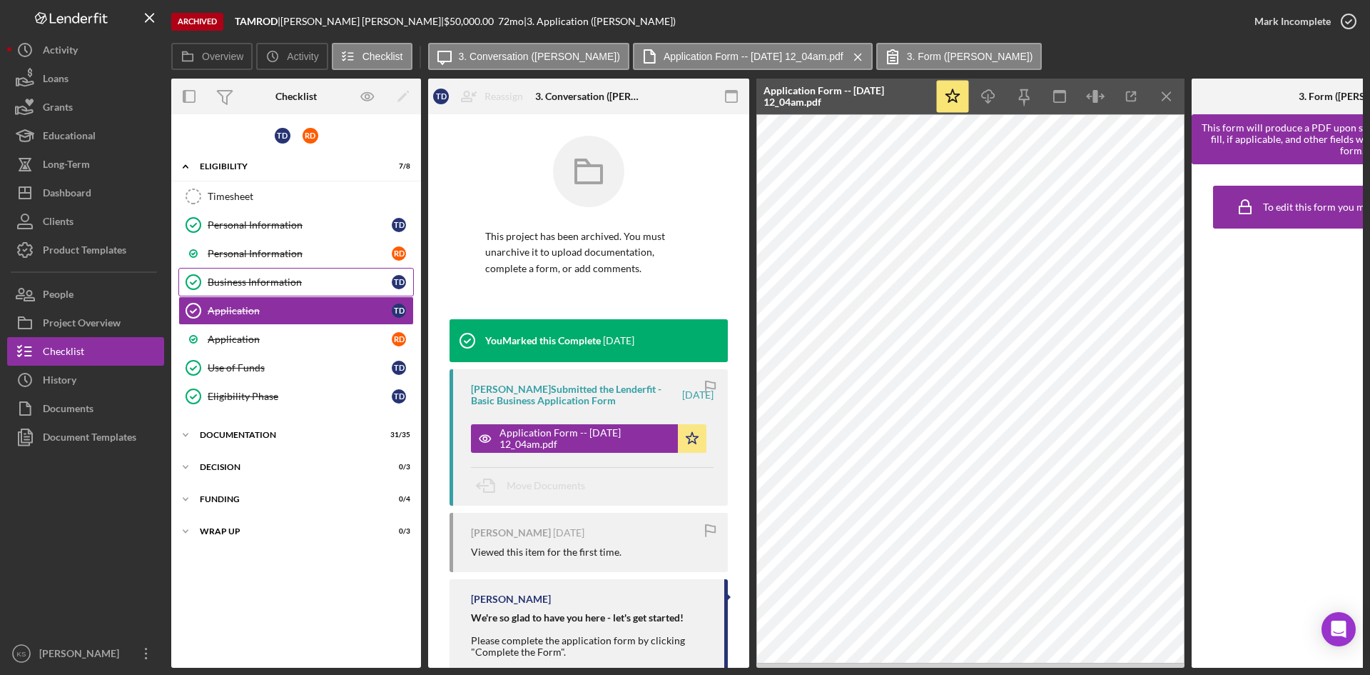
click at [297, 281] on div "Business Information" at bounding box center [300, 281] width 184 height 11
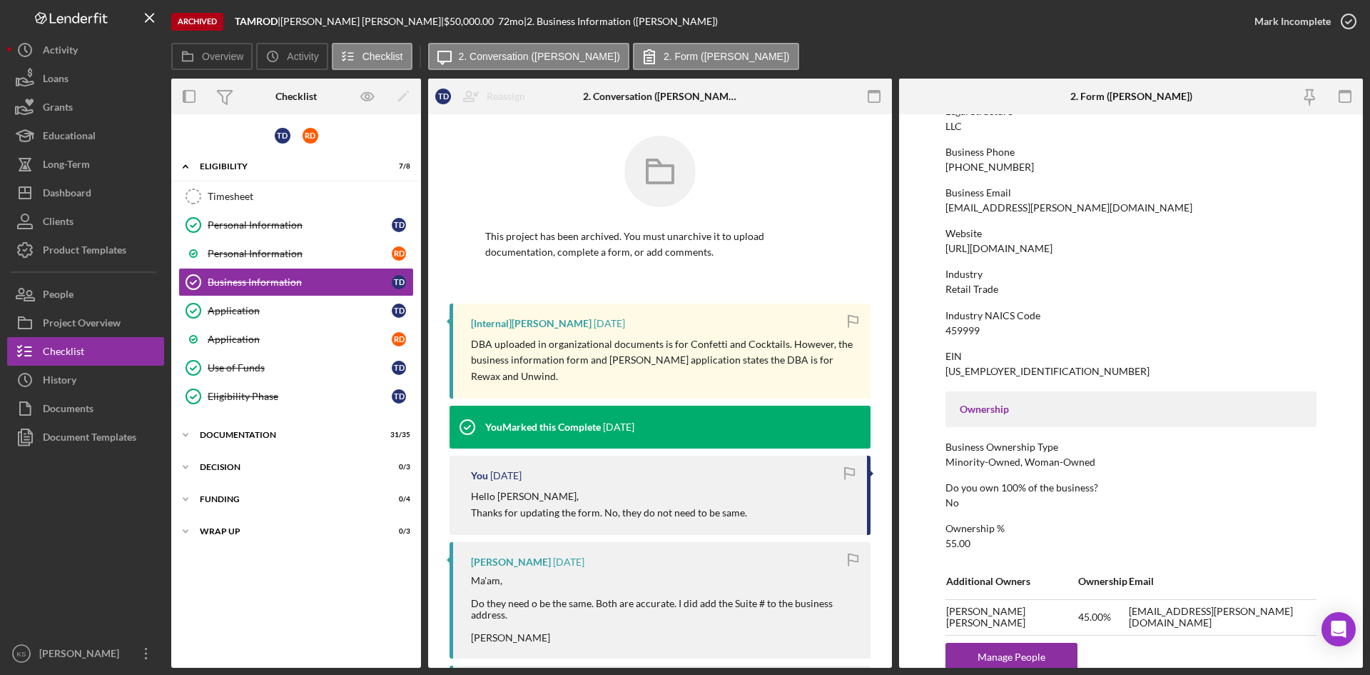
scroll to position [357, 0]
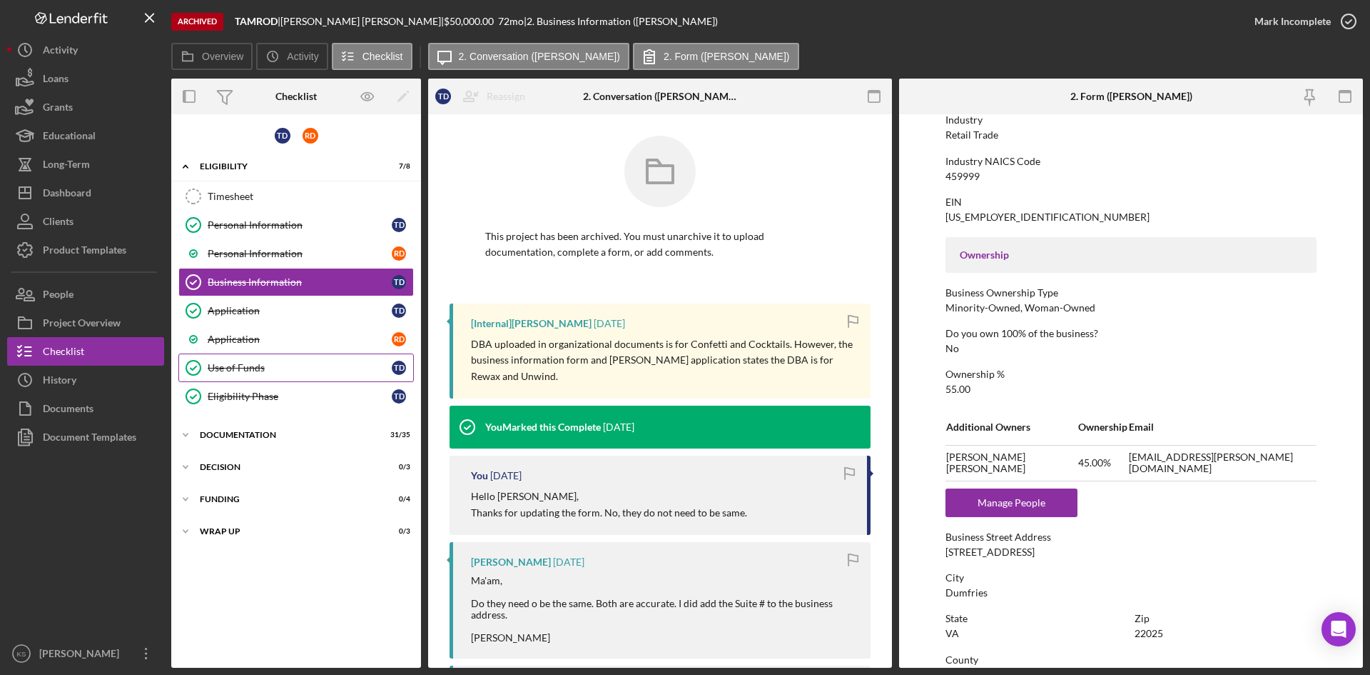
click at [243, 365] on div "Use of Funds" at bounding box center [300, 367] width 184 height 11
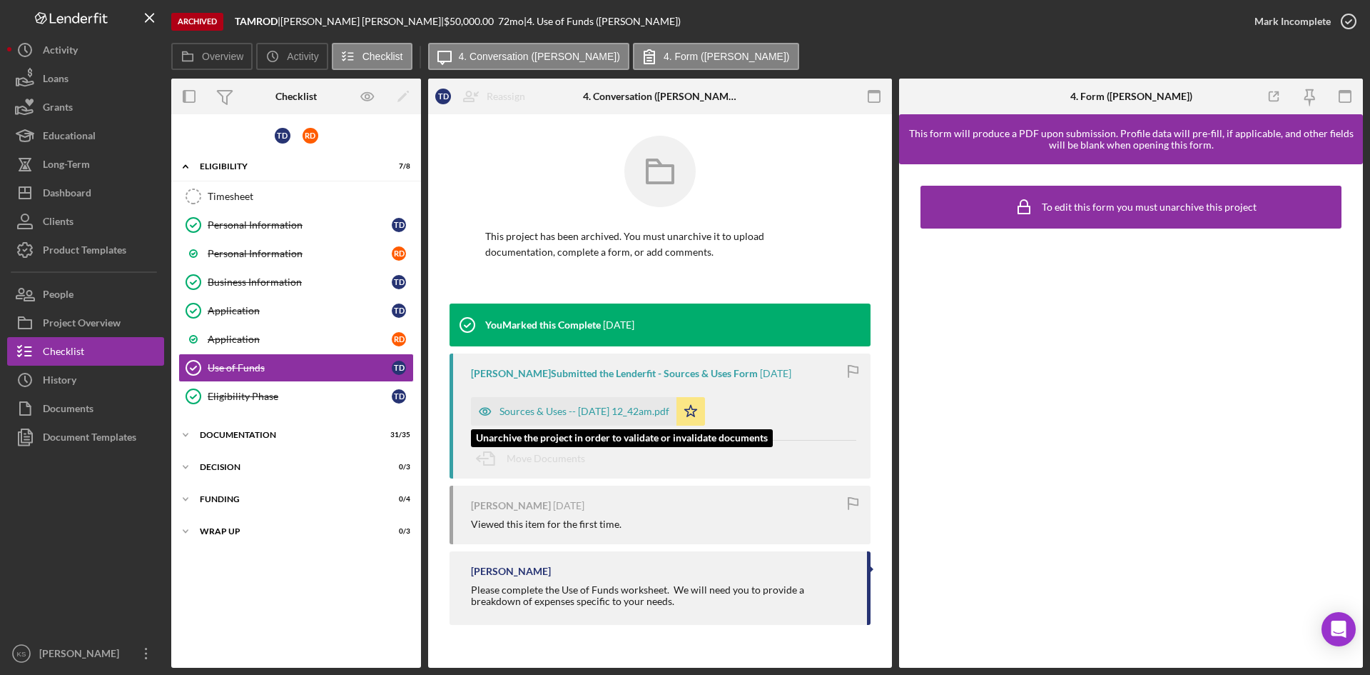
click at [610, 420] on div "Sources & Uses -- [DATE] 12_42am.pdf" at bounding box center [574, 411] width 206 height 29
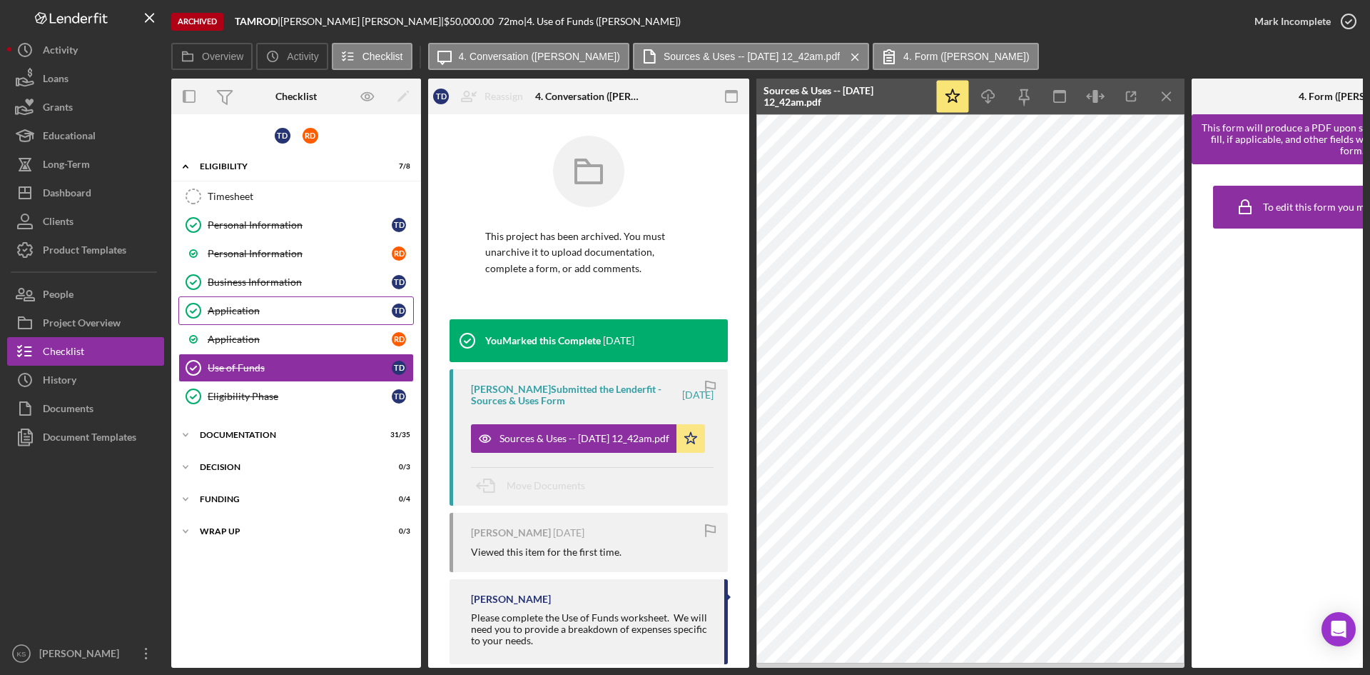
click at [254, 307] on div "Application" at bounding box center [300, 310] width 184 height 11
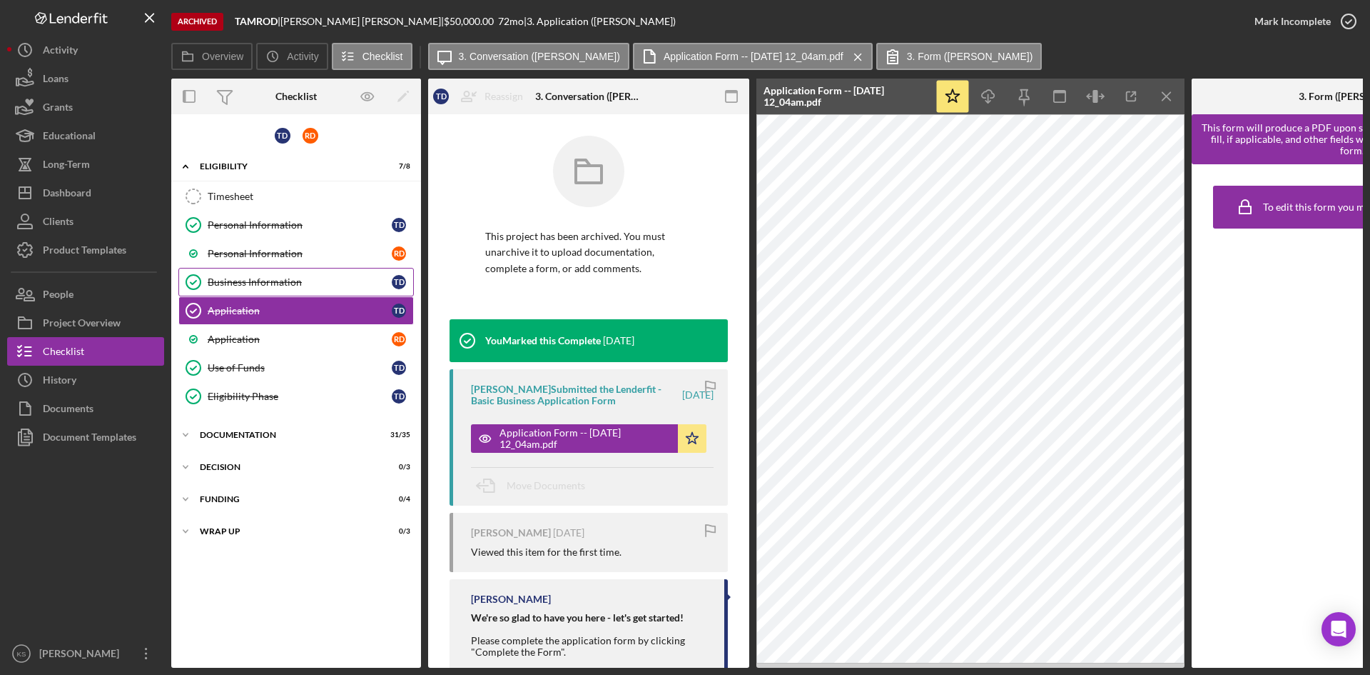
click at [287, 283] on div "Business Information" at bounding box center [300, 281] width 184 height 11
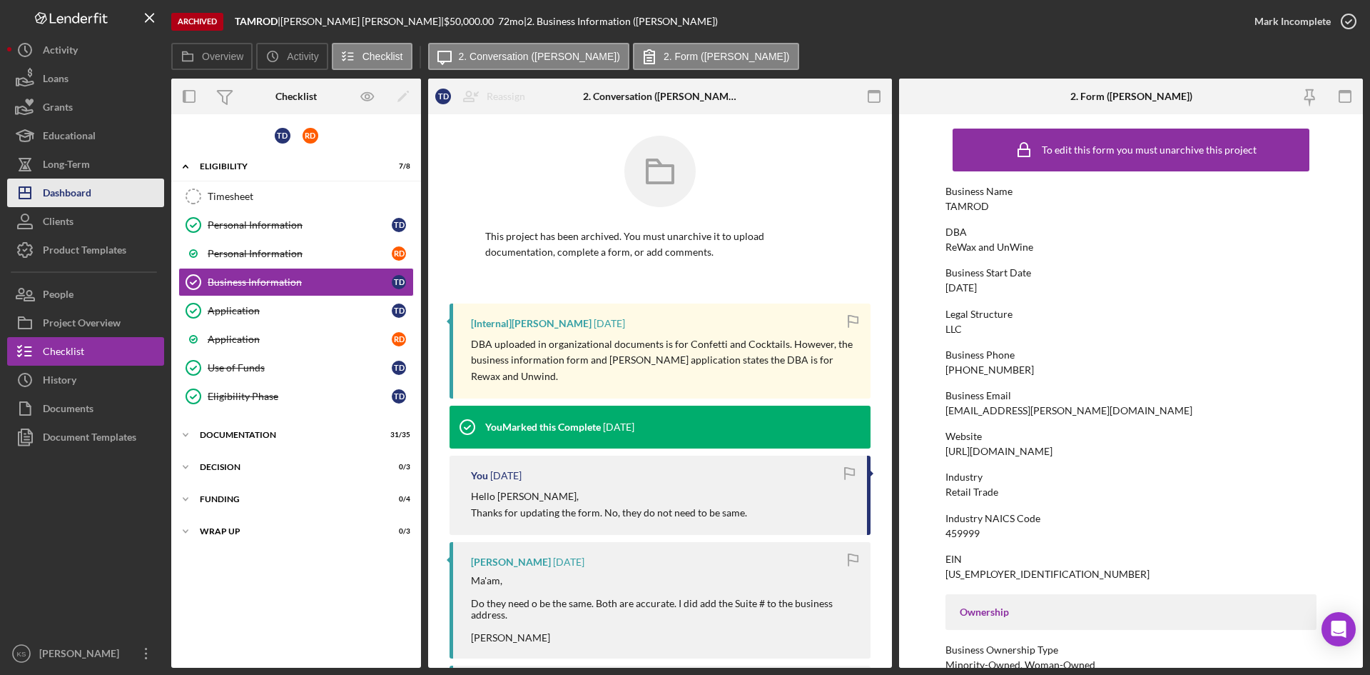
click at [89, 192] on div "Dashboard" at bounding box center [67, 194] width 49 height 32
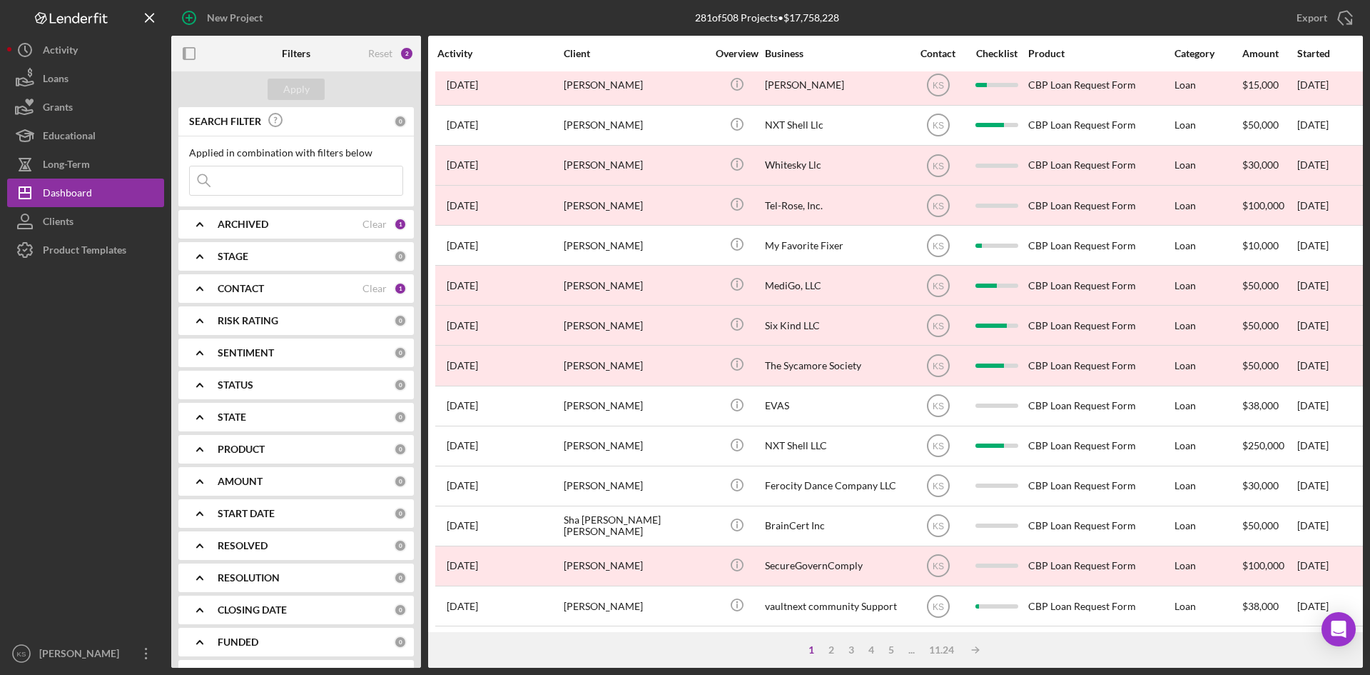
scroll to position [459, 0]
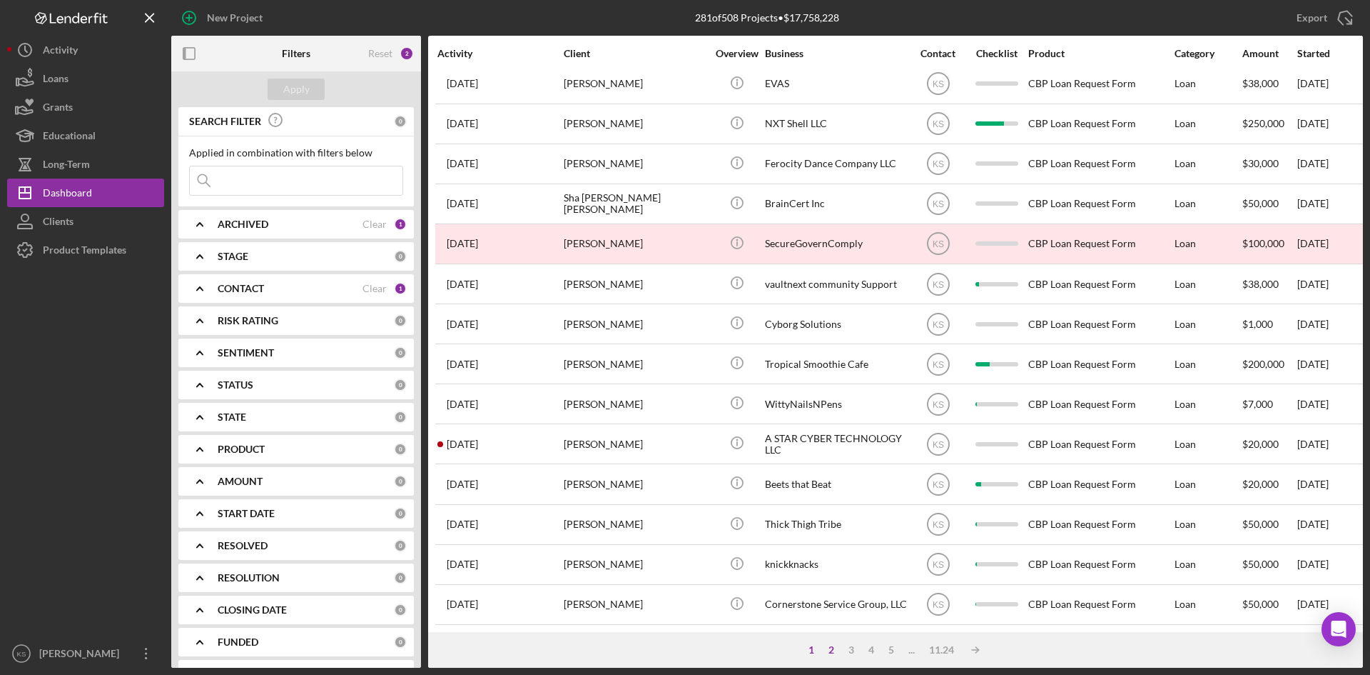
click at [832, 589] on div "2" at bounding box center [832, 649] width 20 height 11
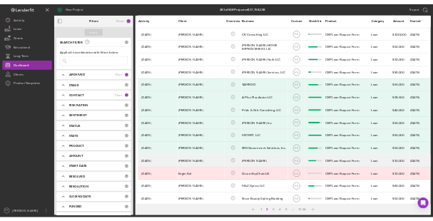
scroll to position [245, 0]
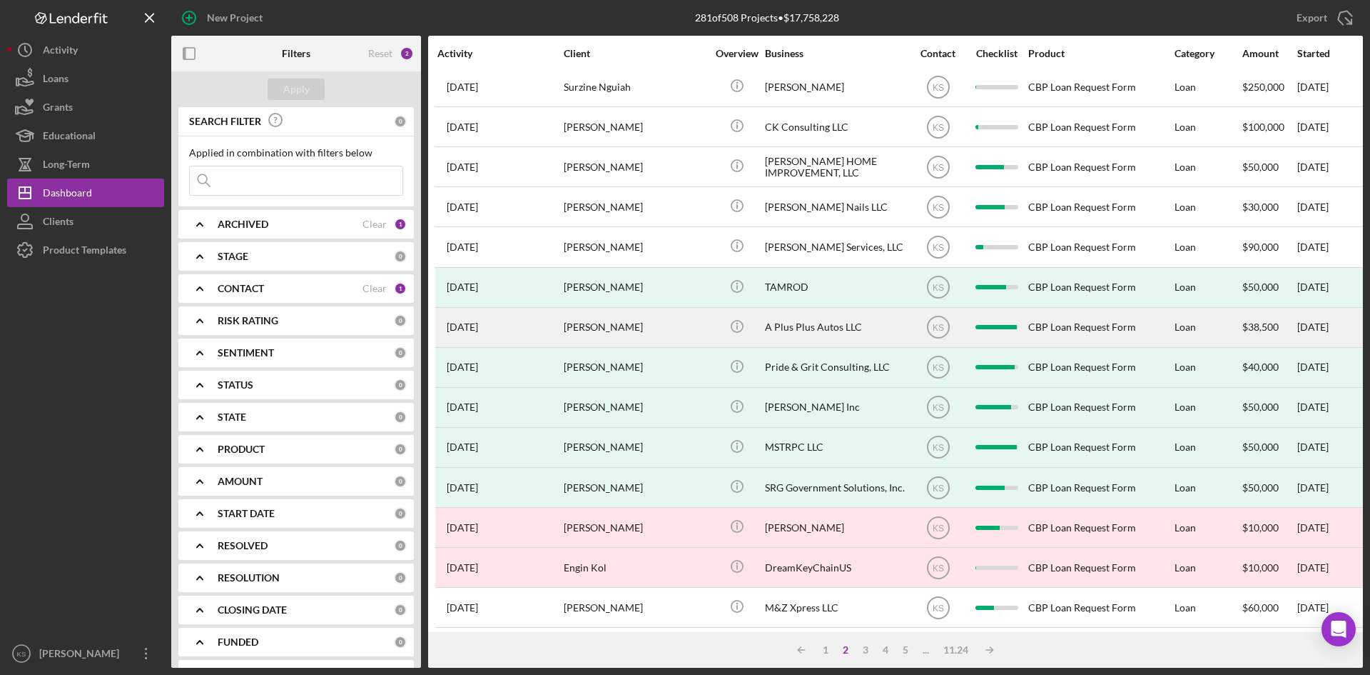
click at [798, 329] on div "A Plus Plus Autos LLC" at bounding box center [836, 327] width 143 height 38
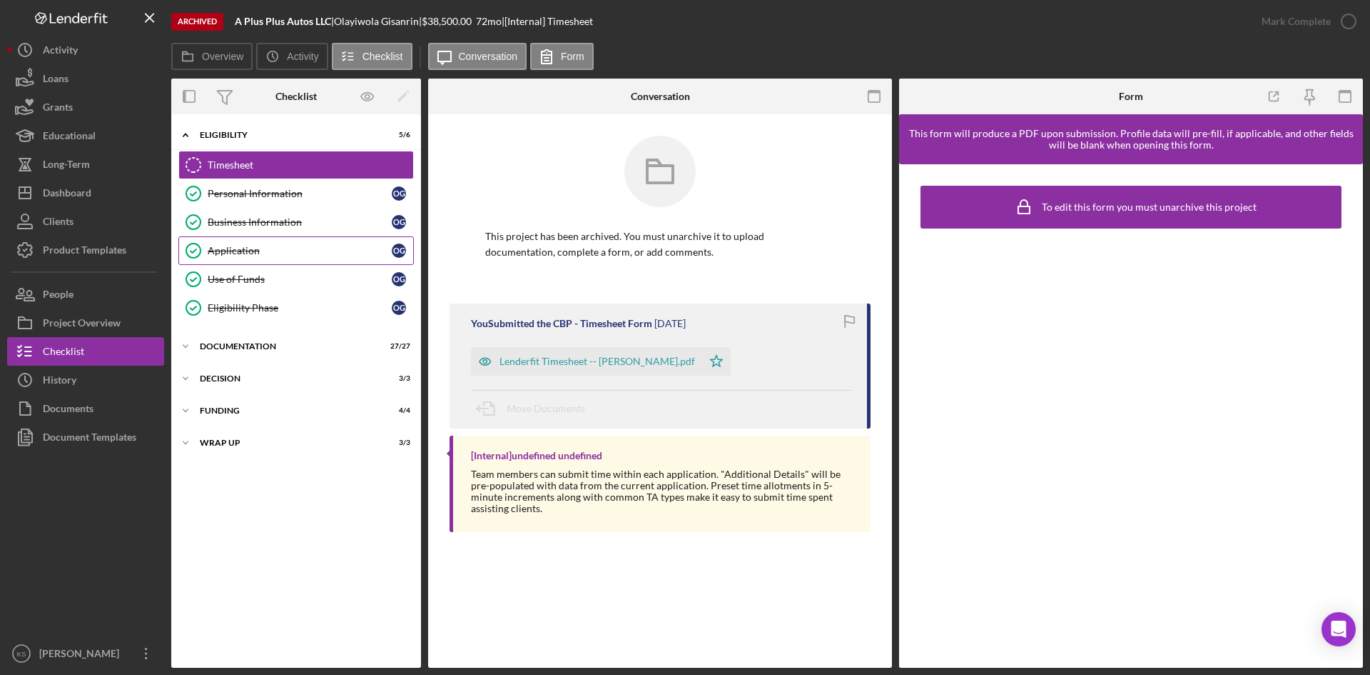
click at [286, 249] on div "Application" at bounding box center [300, 250] width 184 height 11
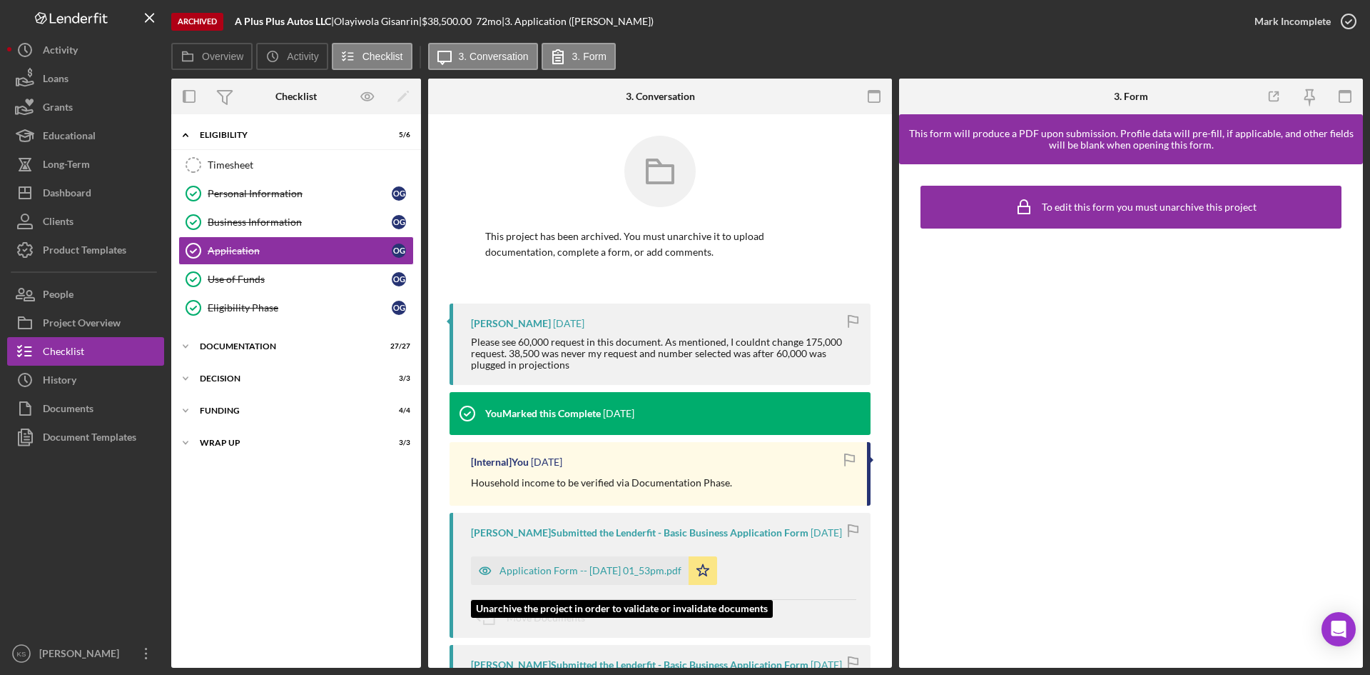
click at [590, 576] on div "Application Form -- [DATE] 01_53pm.pdf" at bounding box center [591, 570] width 182 height 11
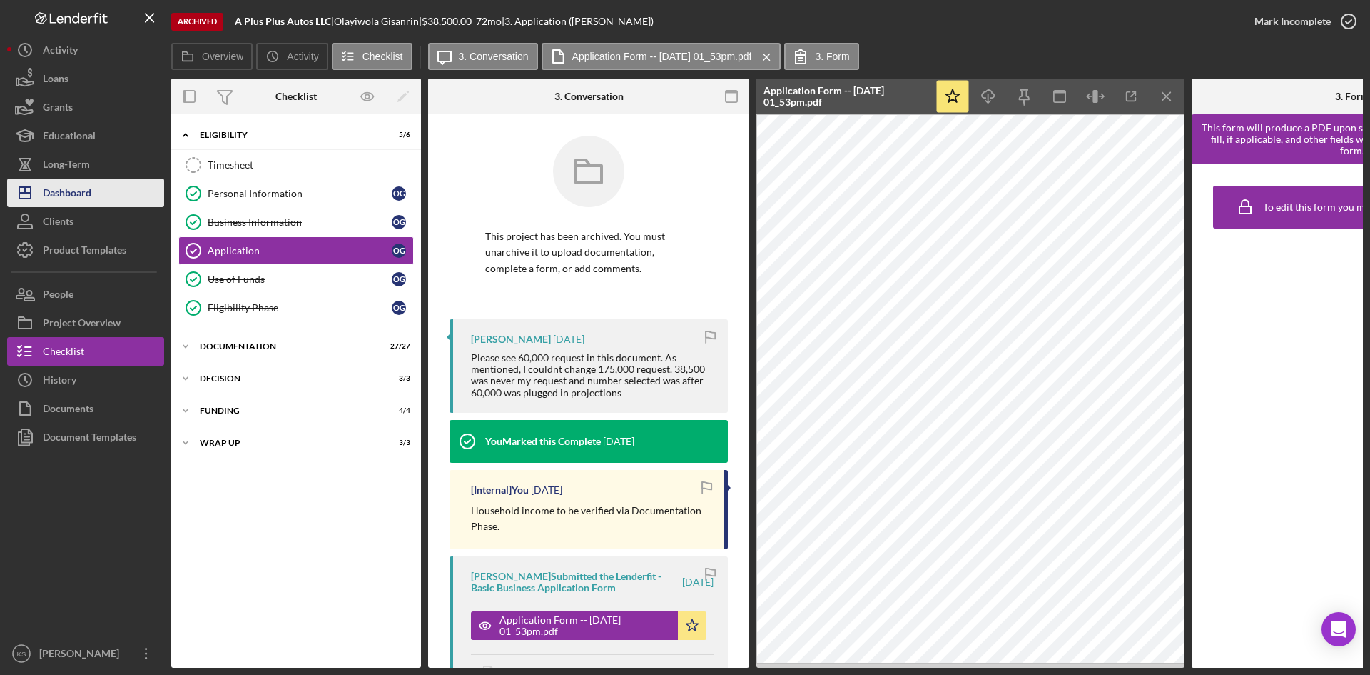
click at [79, 194] on div "Dashboard" at bounding box center [67, 194] width 49 height 32
